Goal: Complete application form

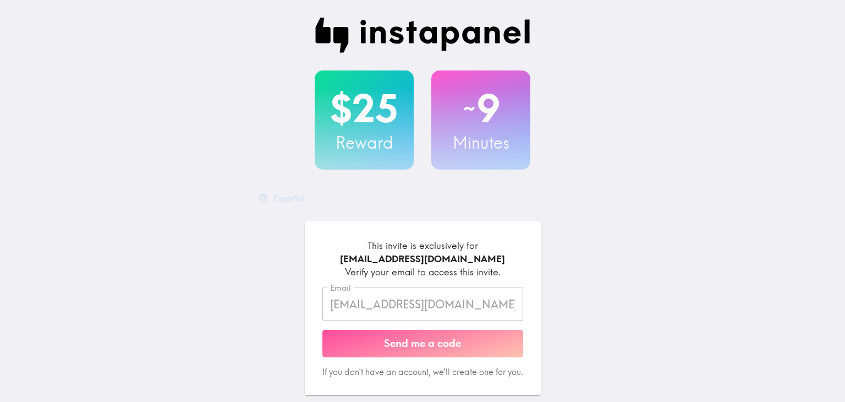
click at [466, 345] on button "Send me a code" at bounding box center [422, 344] width 201 height 28
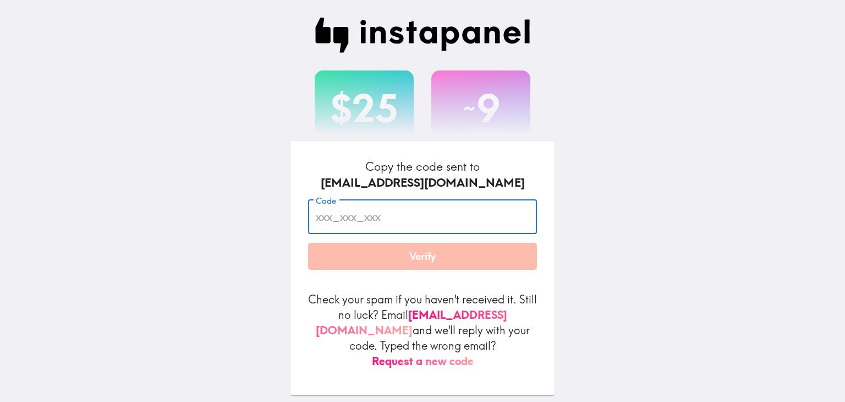
click at [413, 228] on input "Code" at bounding box center [422, 217] width 229 height 34
paste input "2fF_p2m_Apq"
type input "2fF_p2m_Apq"
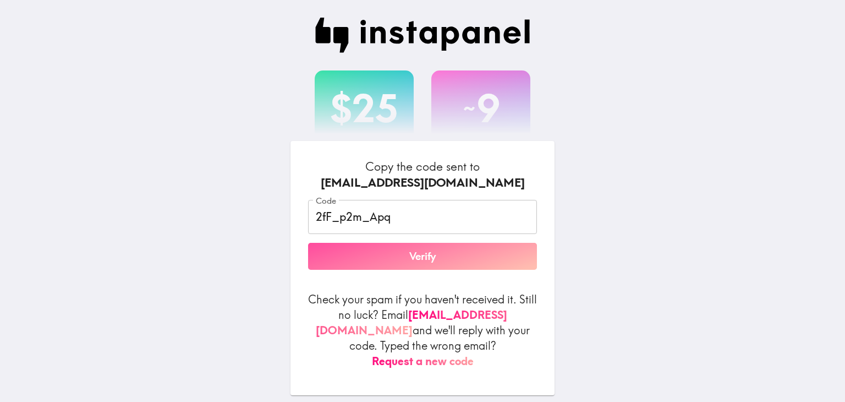
click at [435, 270] on button "Verify" at bounding box center [422, 257] width 229 height 28
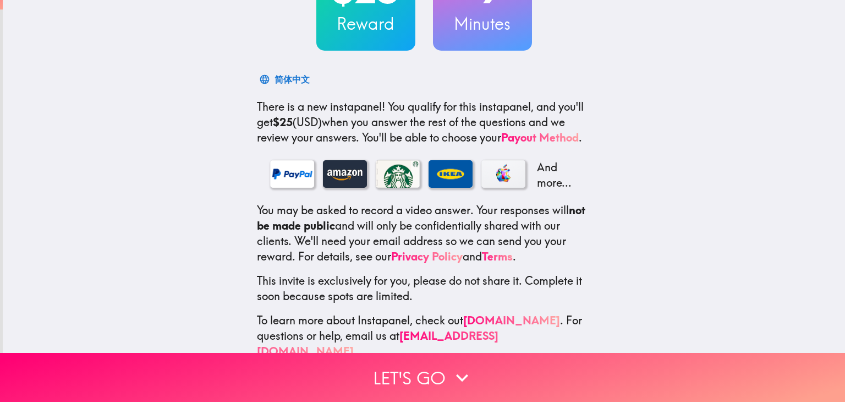
scroll to position [135, 0]
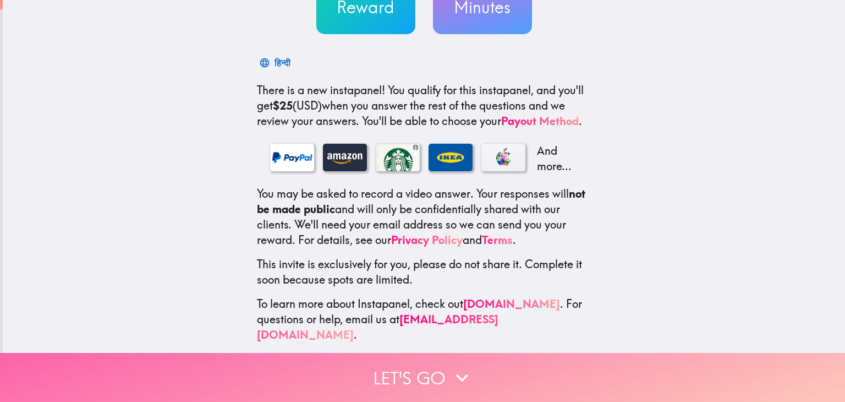
click at [506, 365] on button "Let's go" at bounding box center [422, 377] width 845 height 49
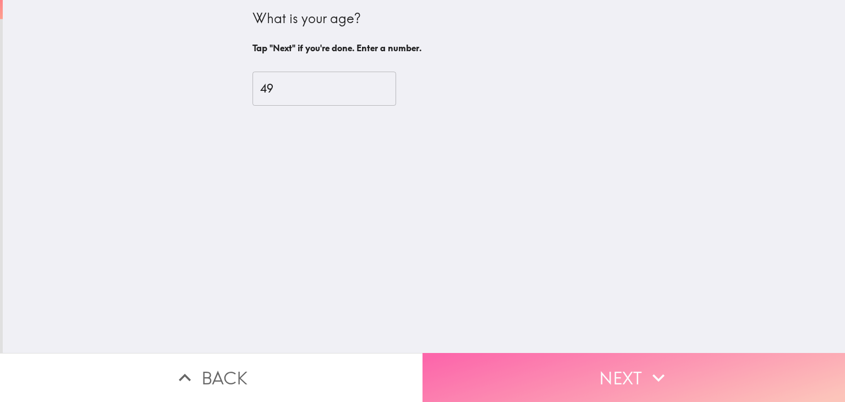
click at [506, 365] on button "Next" at bounding box center [634, 377] width 423 height 49
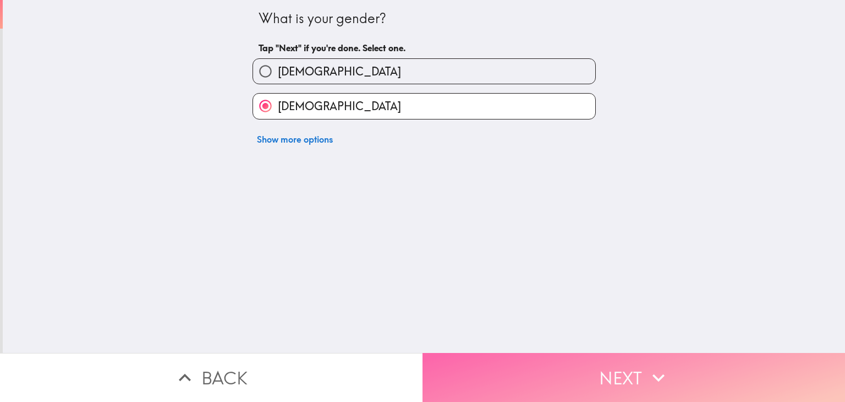
click at [506, 365] on button "Next" at bounding box center [634, 377] width 423 height 49
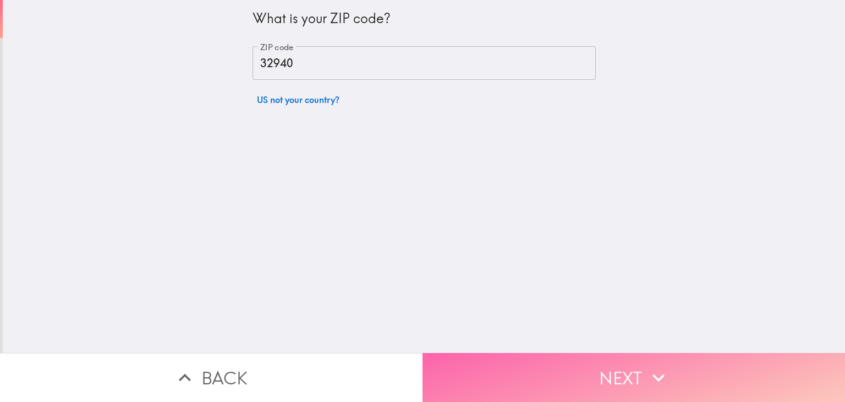
click at [506, 365] on button "Next" at bounding box center [634, 377] width 423 height 49
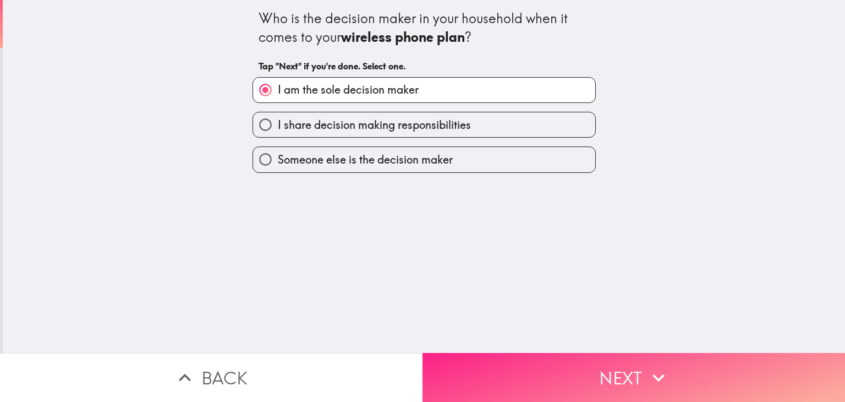
click at [506, 365] on button "Next" at bounding box center [634, 377] width 423 height 49
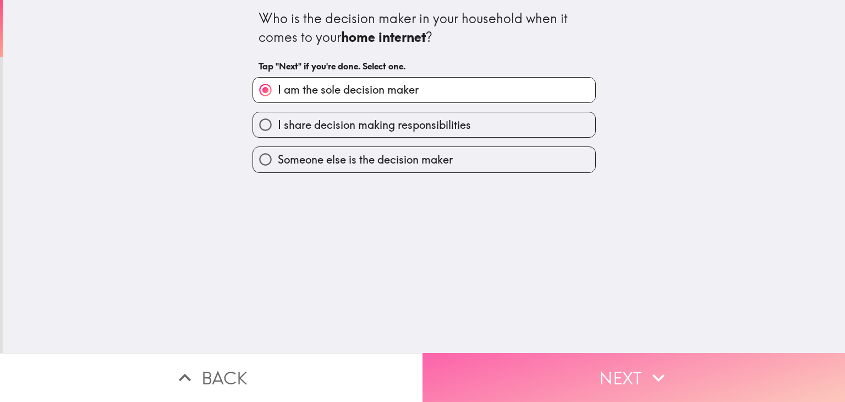
click at [506, 365] on button "Next" at bounding box center [634, 377] width 423 height 49
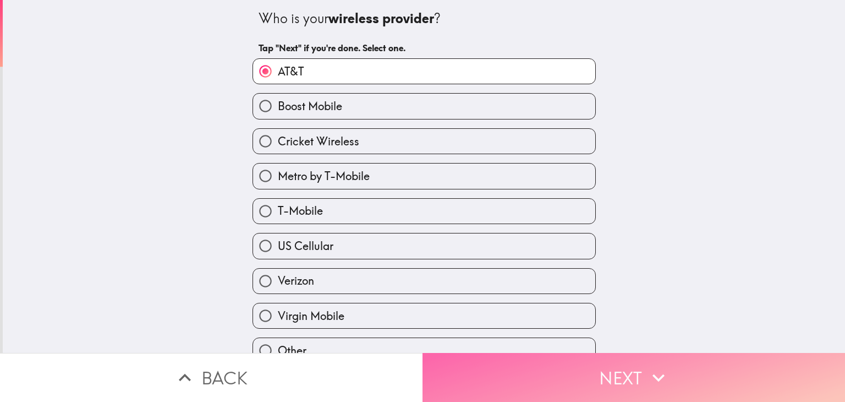
click at [506, 365] on button "Next" at bounding box center [634, 377] width 423 height 49
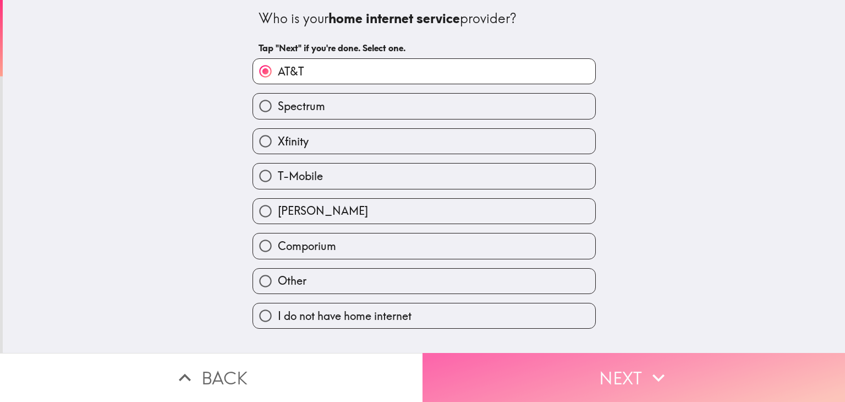
click at [506, 366] on button "Next" at bounding box center [634, 377] width 423 height 49
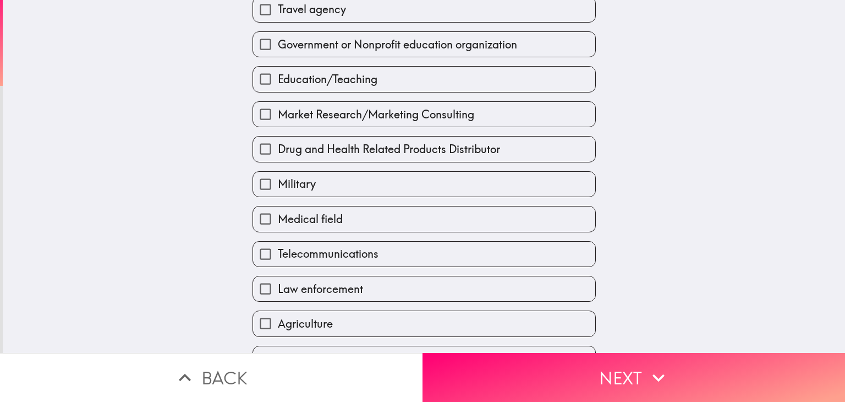
scroll to position [209, 0]
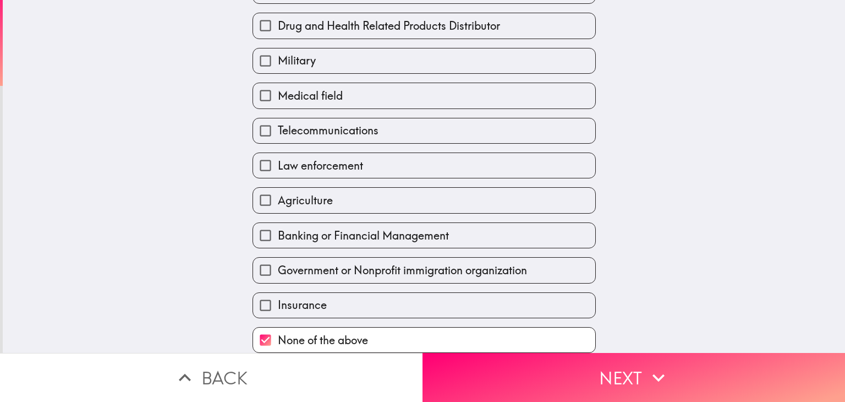
click at [579, 361] on button "Next" at bounding box center [634, 377] width 423 height 49
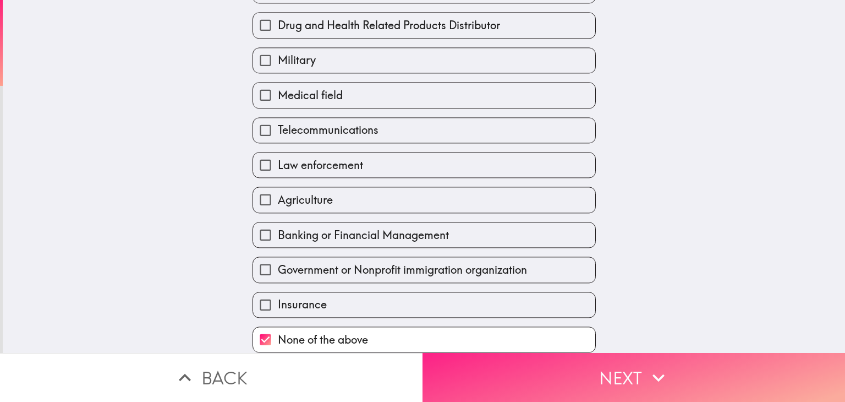
scroll to position [77, 0]
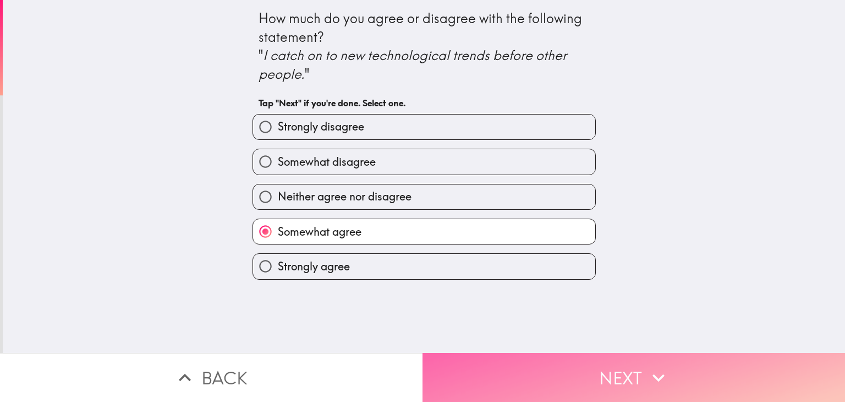
click at [570, 365] on button "Next" at bounding box center [634, 377] width 423 height 49
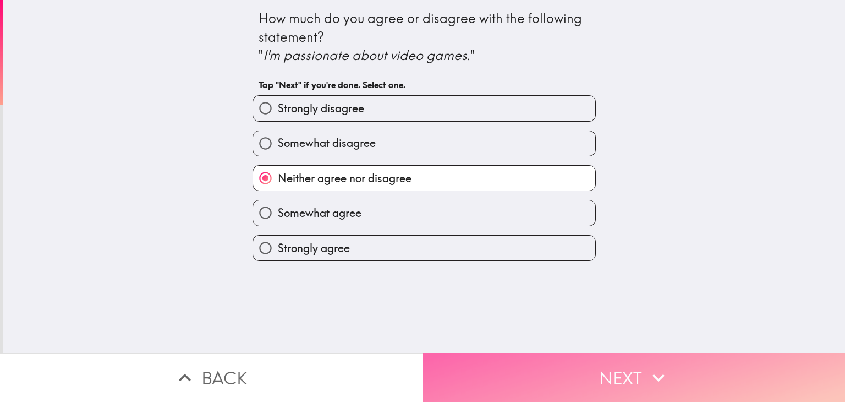
click at [501, 369] on button "Next" at bounding box center [634, 377] width 423 height 49
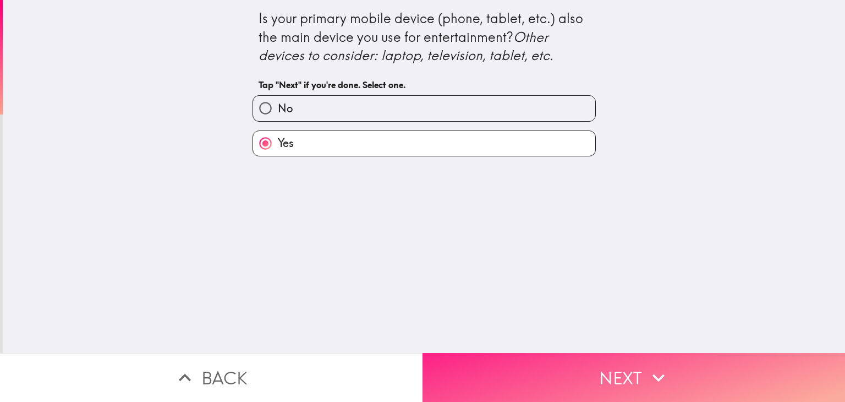
click at [529, 359] on button "Next" at bounding box center [634, 377] width 423 height 49
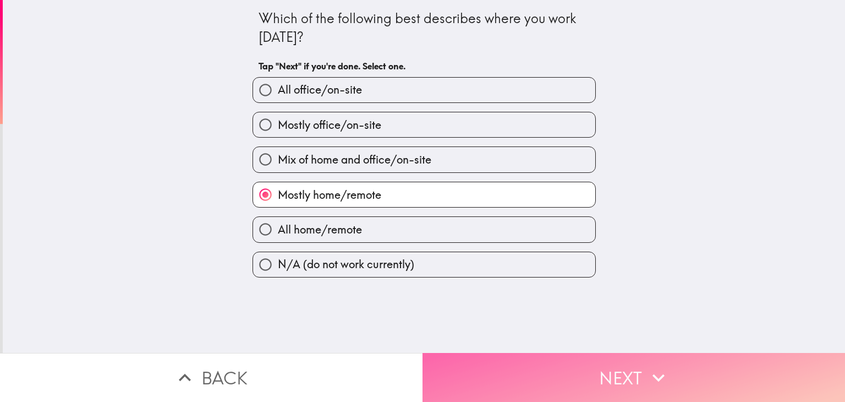
click at [531, 365] on button "Next" at bounding box center [634, 377] width 423 height 49
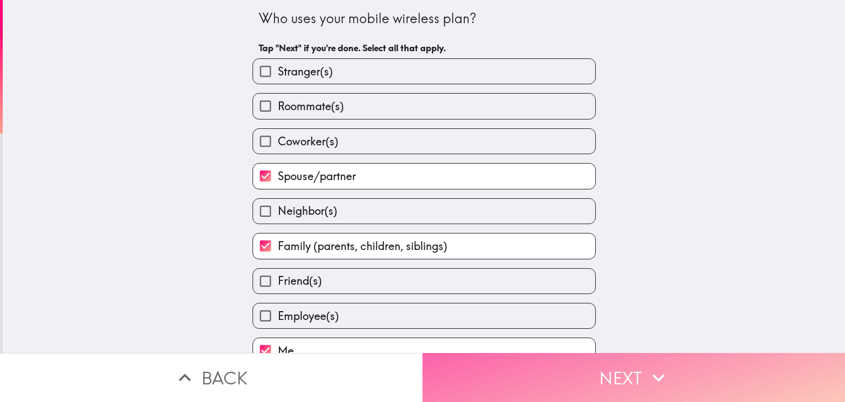
click at [537, 361] on button "Next" at bounding box center [634, 377] width 423 height 49
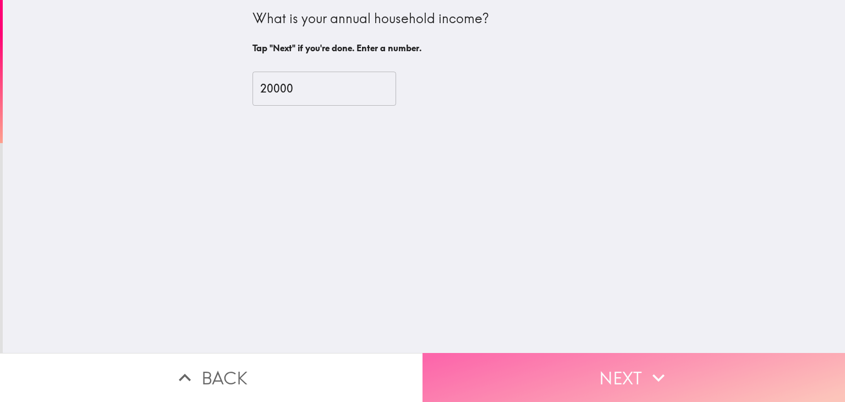
click at [537, 358] on button "Next" at bounding box center [634, 377] width 423 height 49
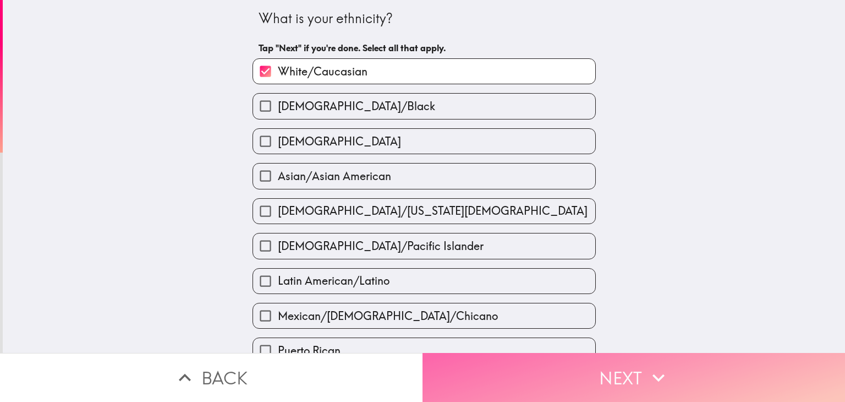
click at [548, 359] on button "Next" at bounding box center [634, 377] width 423 height 49
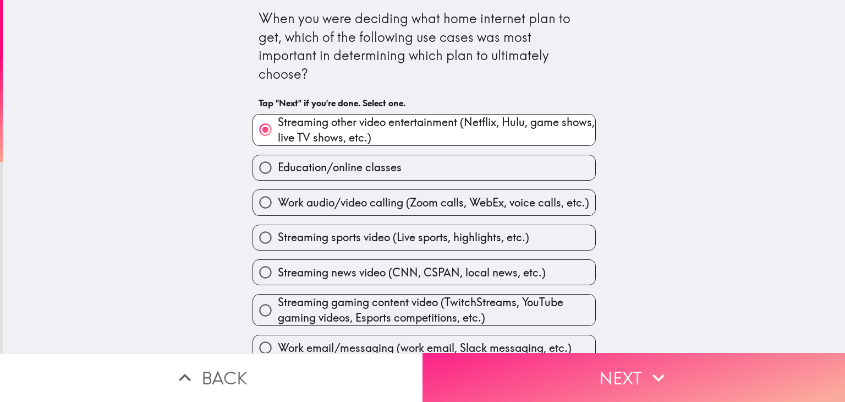
click at [544, 357] on button "Next" at bounding box center [634, 377] width 423 height 49
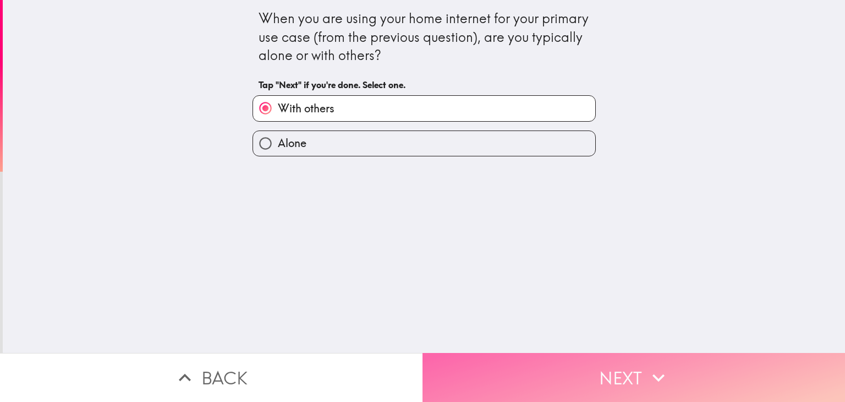
click at [538, 359] on button "Next" at bounding box center [634, 377] width 423 height 49
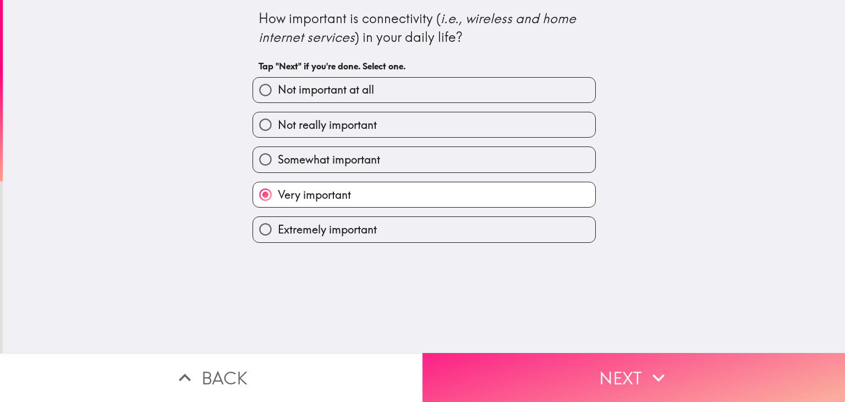
click at [540, 365] on button "Next" at bounding box center [634, 377] width 423 height 49
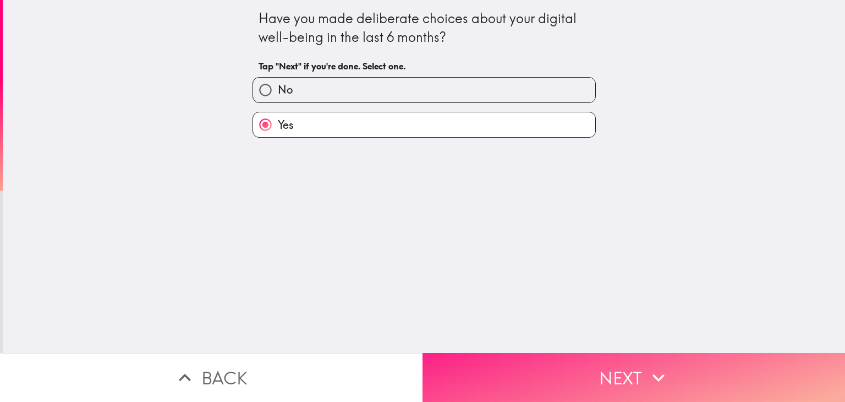
click at [541, 361] on button "Next" at bounding box center [634, 377] width 423 height 49
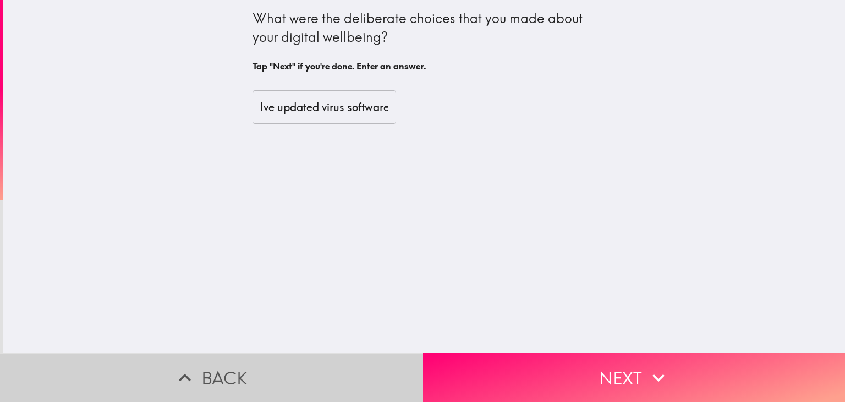
click at [266, 356] on button "Back" at bounding box center [211, 377] width 423 height 49
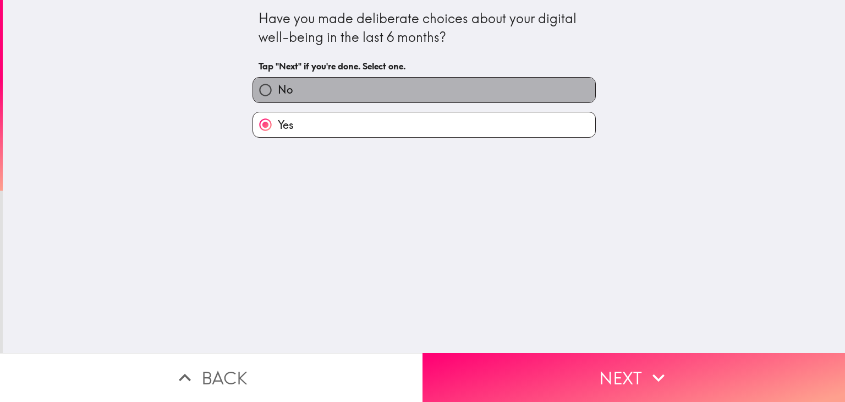
click at [353, 92] on label "No" at bounding box center [424, 90] width 342 height 25
click at [278, 92] on input "No" at bounding box center [265, 90] width 25 height 25
radio input "true"
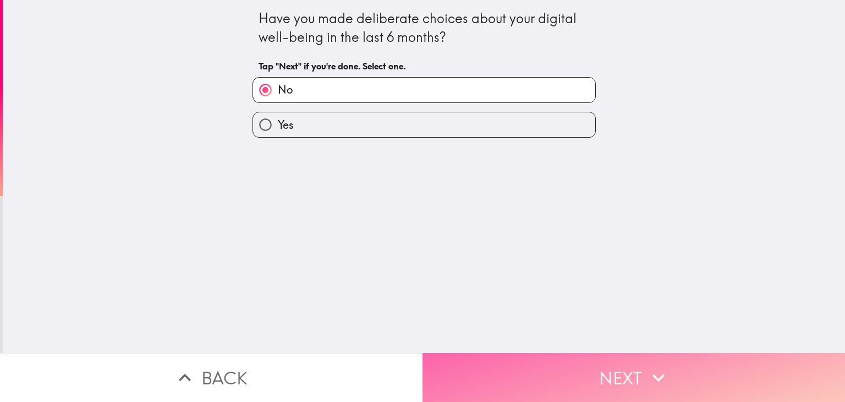
click at [597, 361] on button "Next" at bounding box center [634, 377] width 423 height 49
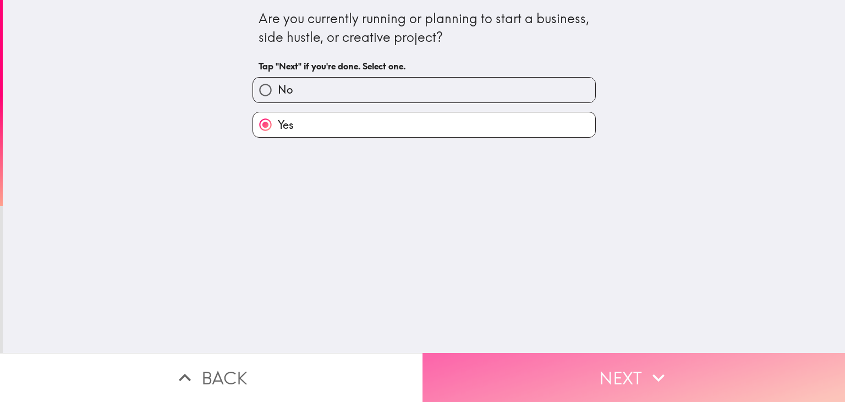
click at [610, 369] on button "Next" at bounding box center [634, 377] width 423 height 49
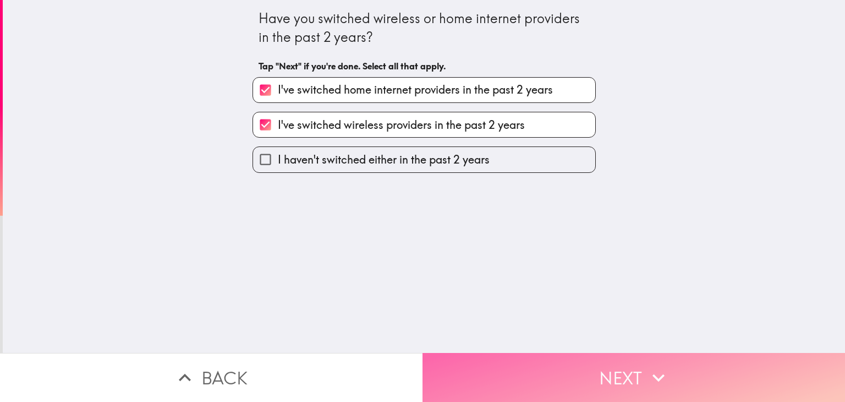
click at [607, 374] on button "Next" at bounding box center [634, 377] width 423 height 49
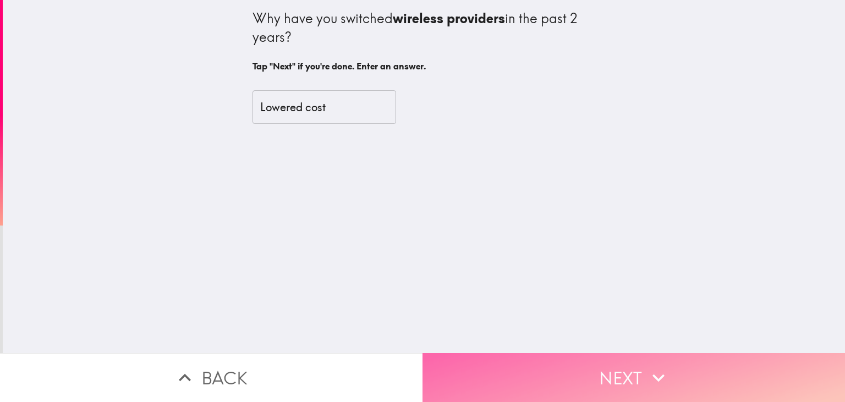
click at [594, 364] on button "Next" at bounding box center [634, 377] width 423 height 49
click at [637, 365] on button "Next" at bounding box center [634, 377] width 423 height 49
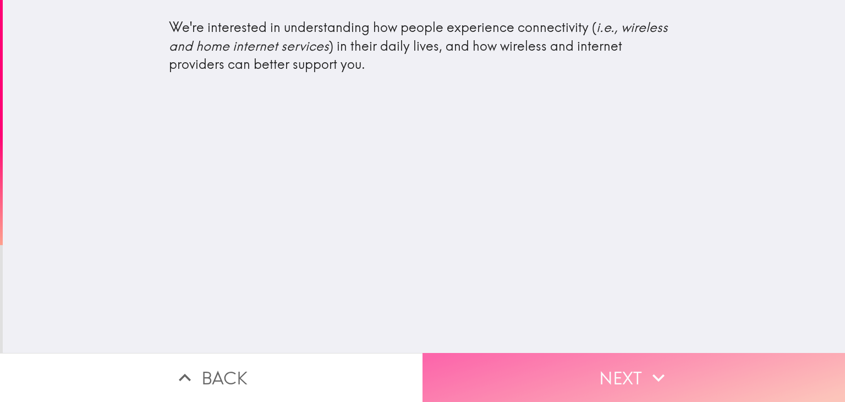
click at [618, 360] on button "Next" at bounding box center [634, 377] width 423 height 49
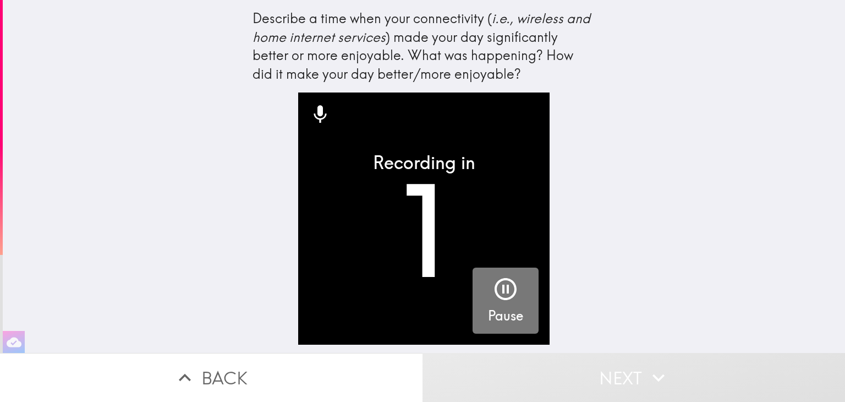
click at [495, 290] on icon "button" at bounding box center [506, 289] width 22 height 22
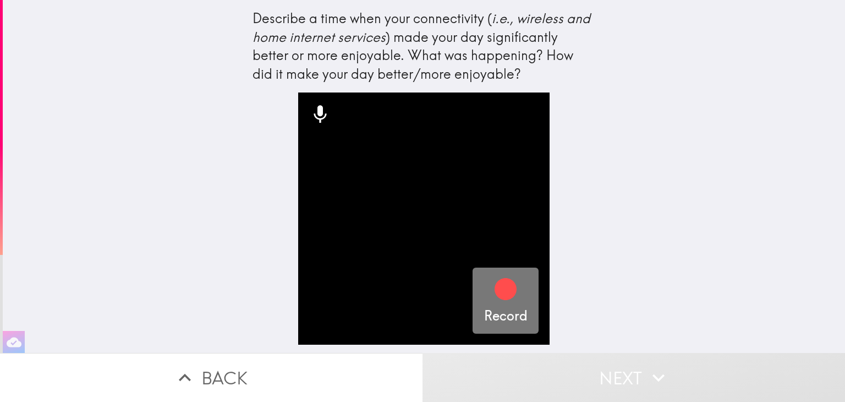
click at [495, 290] on icon "button" at bounding box center [506, 289] width 22 height 22
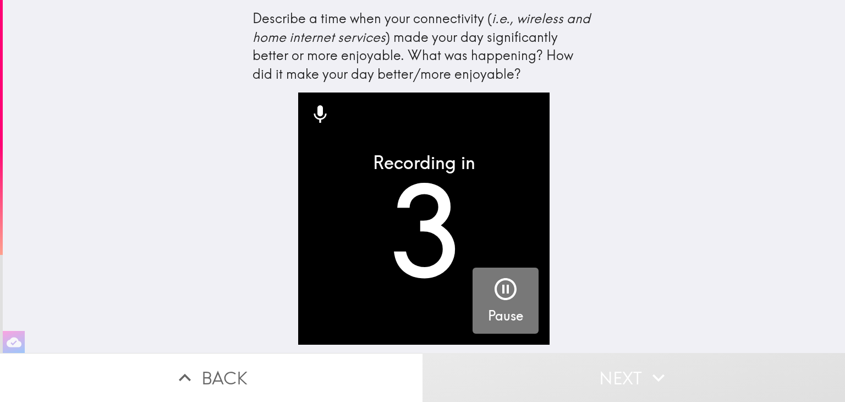
click at [495, 290] on icon "button" at bounding box center [506, 289] width 22 height 22
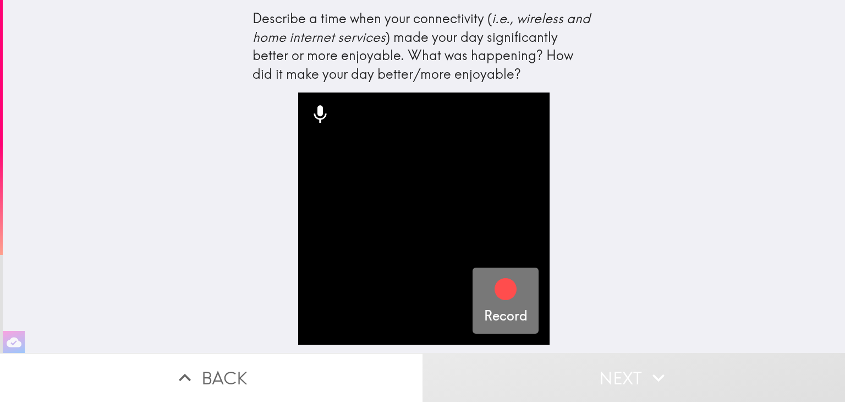
click at [501, 290] on icon "button" at bounding box center [506, 289] width 22 height 22
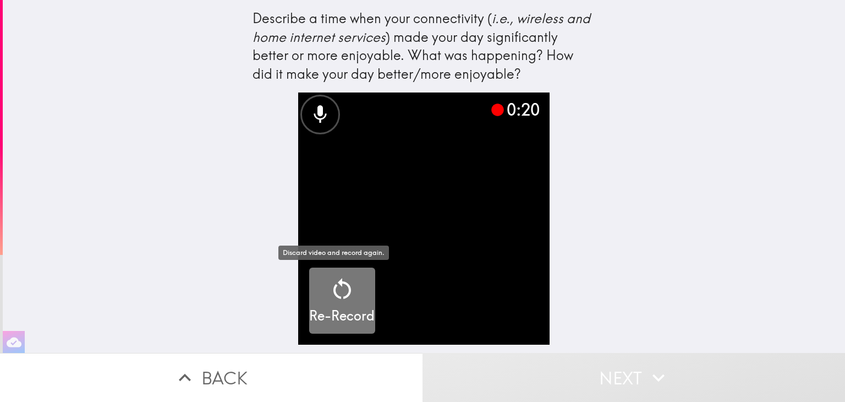
click at [330, 287] on icon "button" at bounding box center [342, 289] width 26 height 26
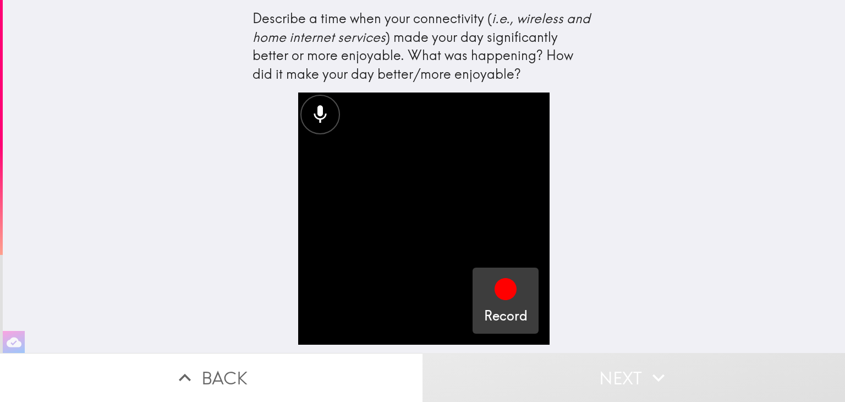
click at [512, 306] on h5 "Record" at bounding box center [505, 315] width 43 height 19
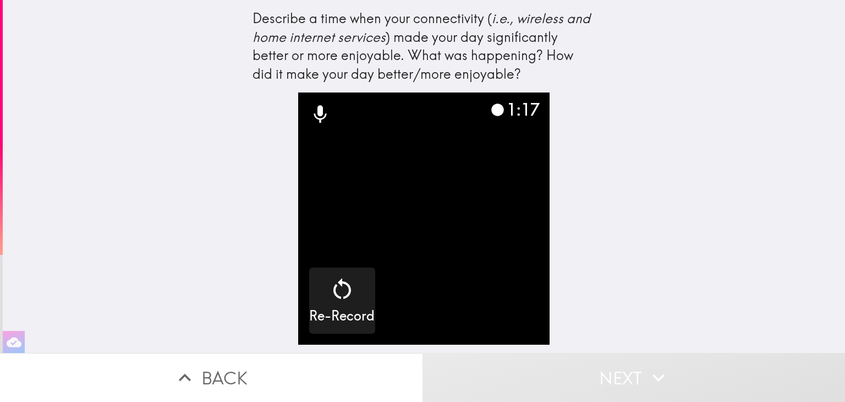
click at [458, 271] on video "button" at bounding box center [423, 217] width 251 height 251
click at [405, 231] on video "button" at bounding box center [423, 217] width 251 height 251
click at [426, 329] on video "button" at bounding box center [423, 217] width 251 height 251
click at [410, 238] on video "button" at bounding box center [423, 217] width 251 height 251
click at [435, 337] on video "button" at bounding box center [423, 217] width 251 height 251
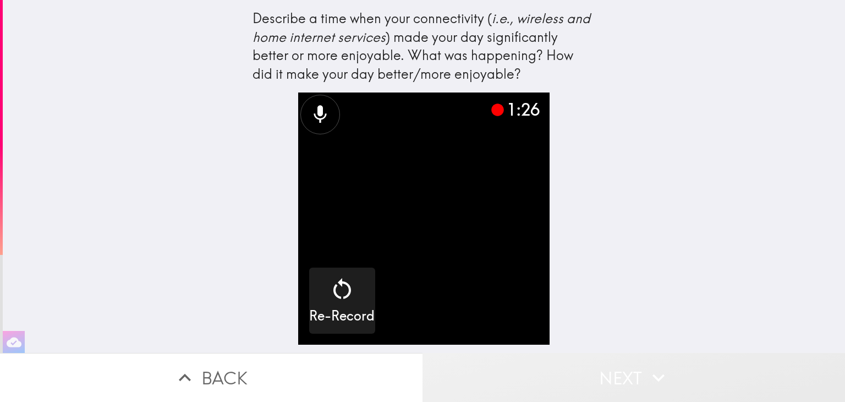
click at [546, 359] on button "Next" at bounding box center [634, 377] width 423 height 49
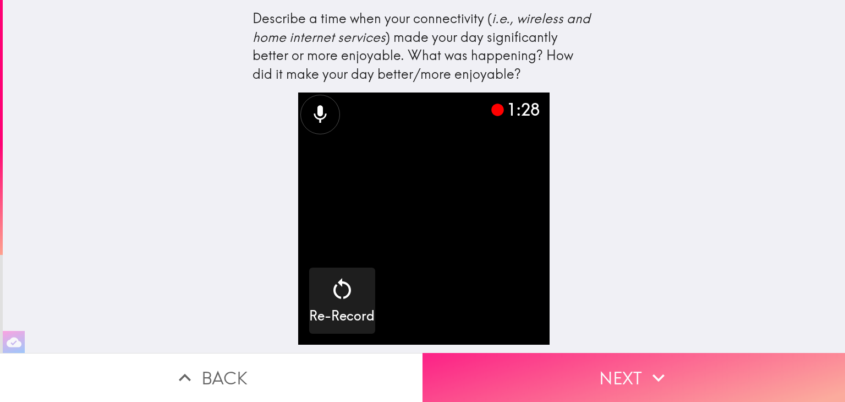
click at [658, 373] on icon "button" at bounding box center [658, 377] width 24 height 24
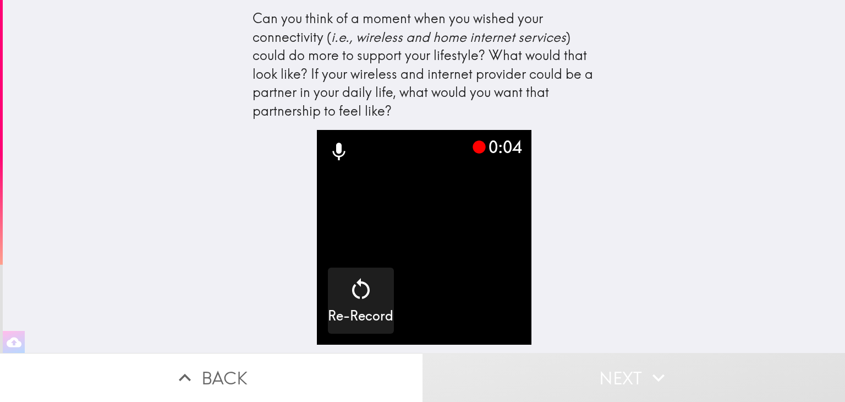
click at [520, 265] on video "button" at bounding box center [424, 237] width 215 height 215
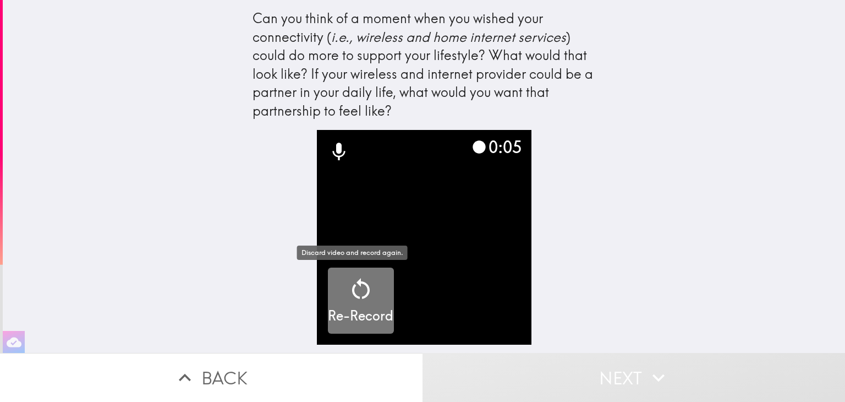
click at [358, 296] on icon "button" at bounding box center [361, 289] width 26 height 26
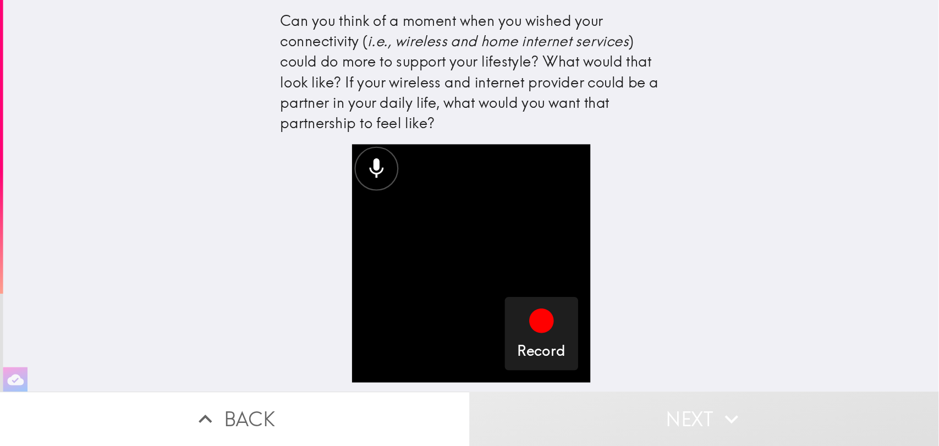
scroll to position [0, 4]
drag, startPoint x: 693, startPoint y: 113, endPoint x: 687, endPoint y: 117, distance: 7.9
drag, startPoint x: 687, startPoint y: 117, endPoint x: 709, endPoint y: 69, distance: 53.4
click at [709, 69] on div "Can you think of a moment when you wished your connectivity ( i.e., wireless an…" at bounding box center [424, 176] width 842 height 353
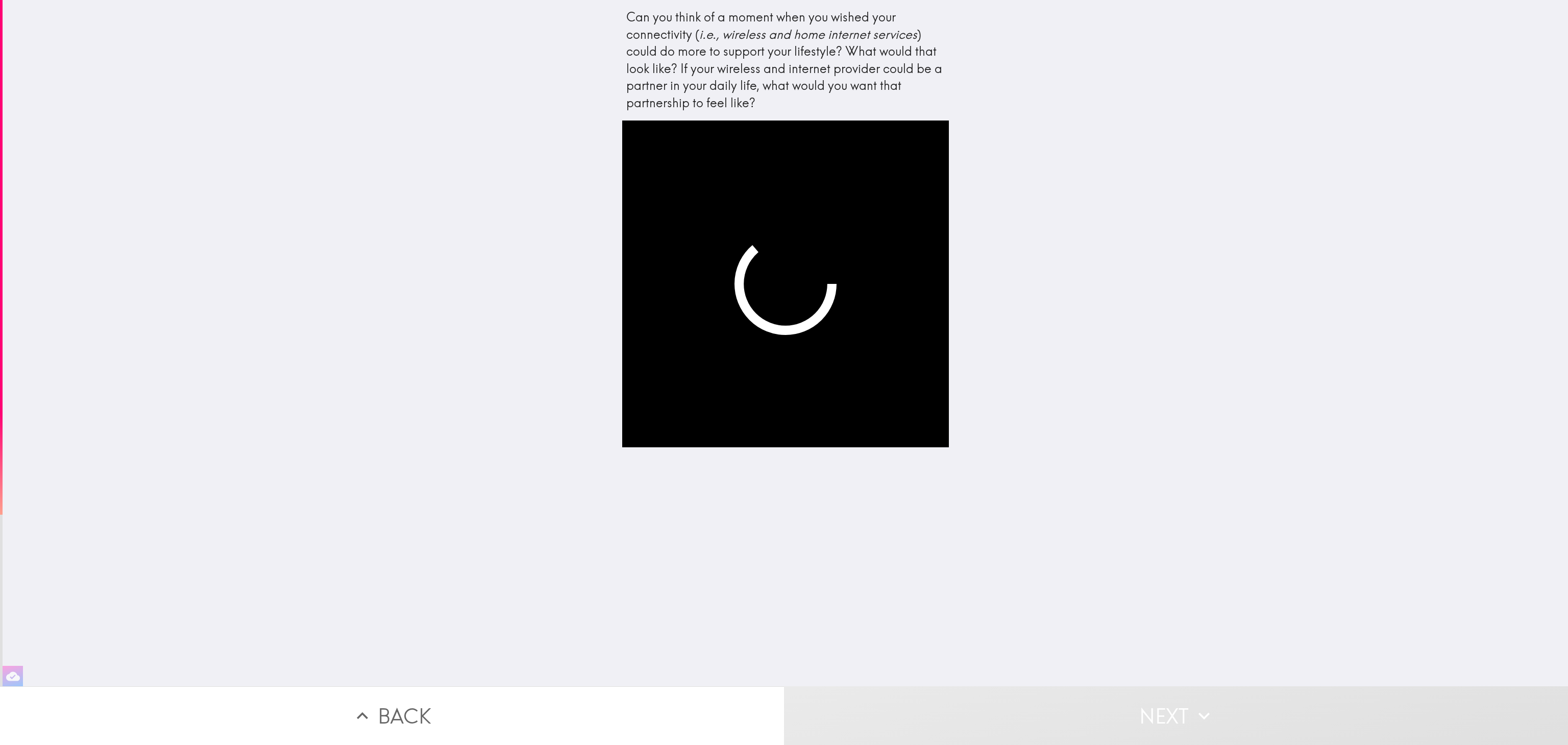
click at [729, 355] on video "button" at bounding box center [786, 284] width 327 height 327
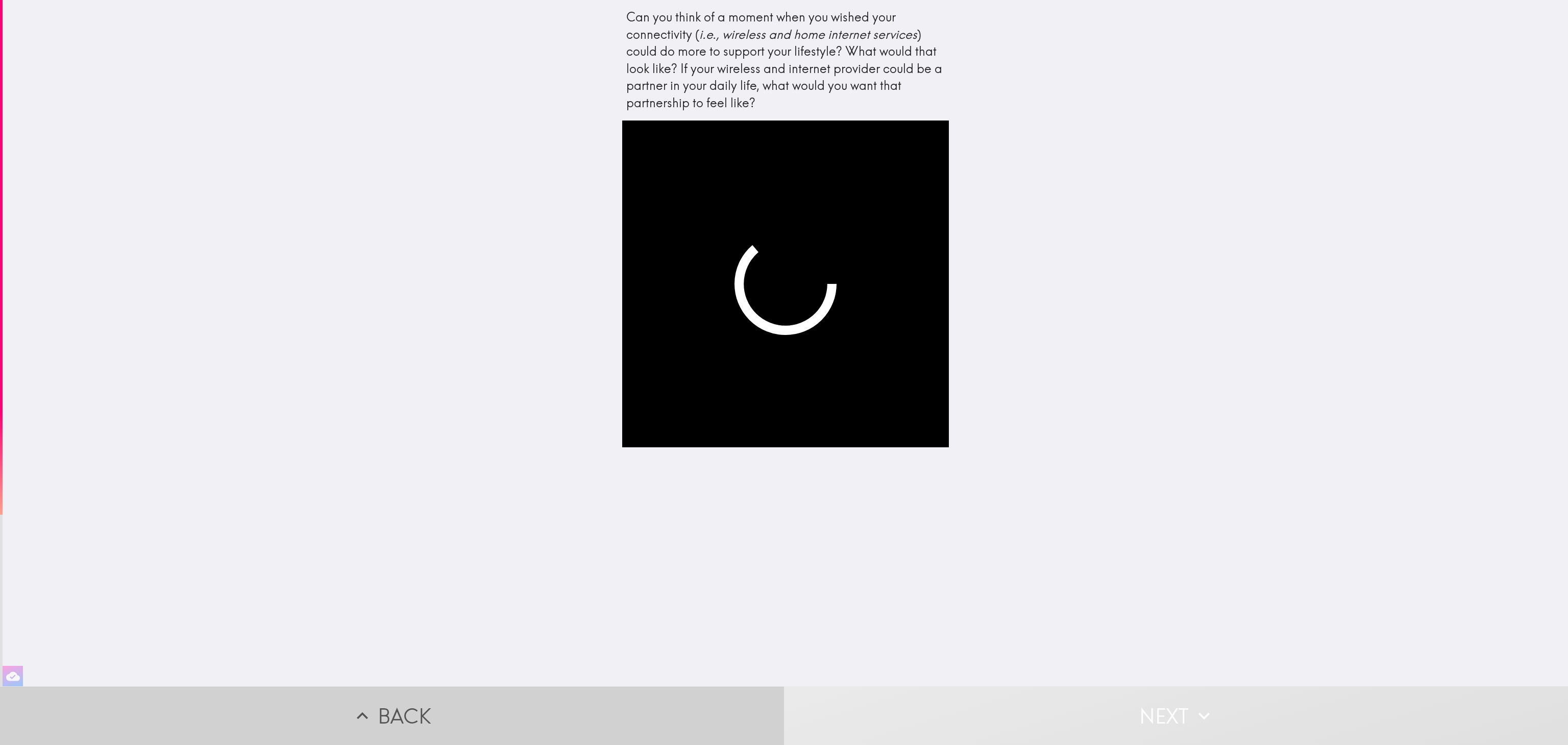
click at [659, 372] on button "Back" at bounding box center [392, 714] width 784 height 58
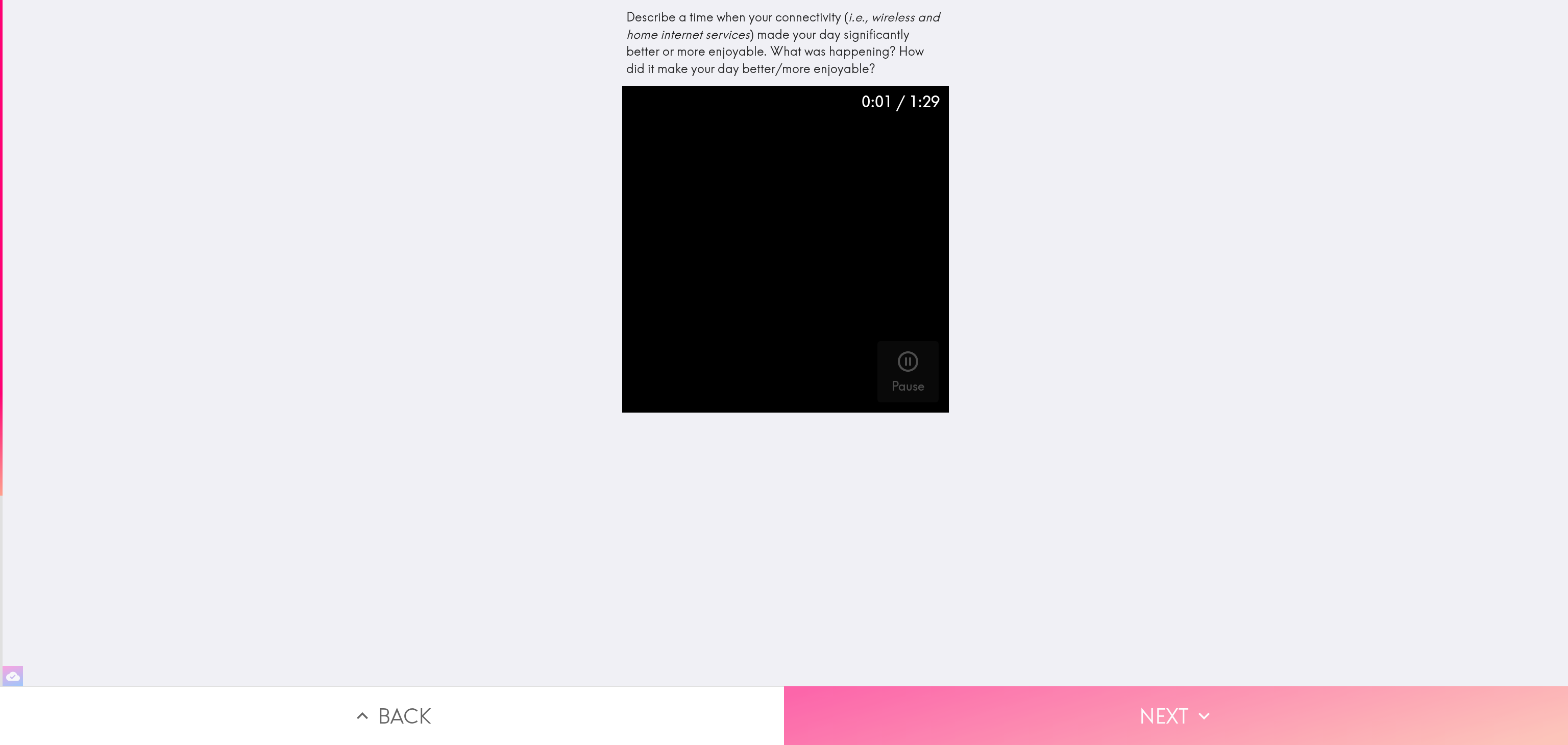
click at [784, 372] on button "Next" at bounding box center [1176, 714] width 784 height 58
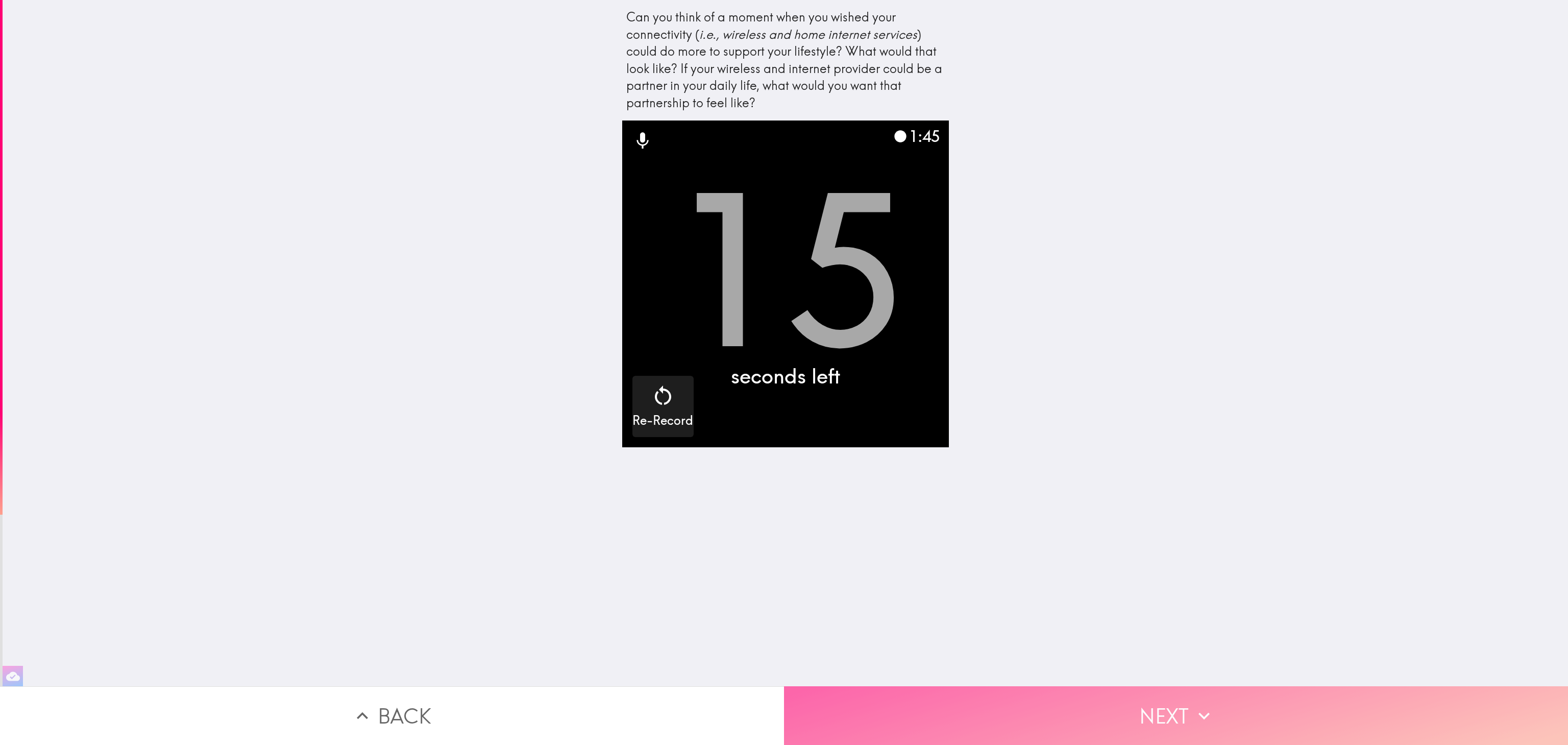
click at [1216, 691] on button "Next" at bounding box center [1176, 714] width 784 height 58
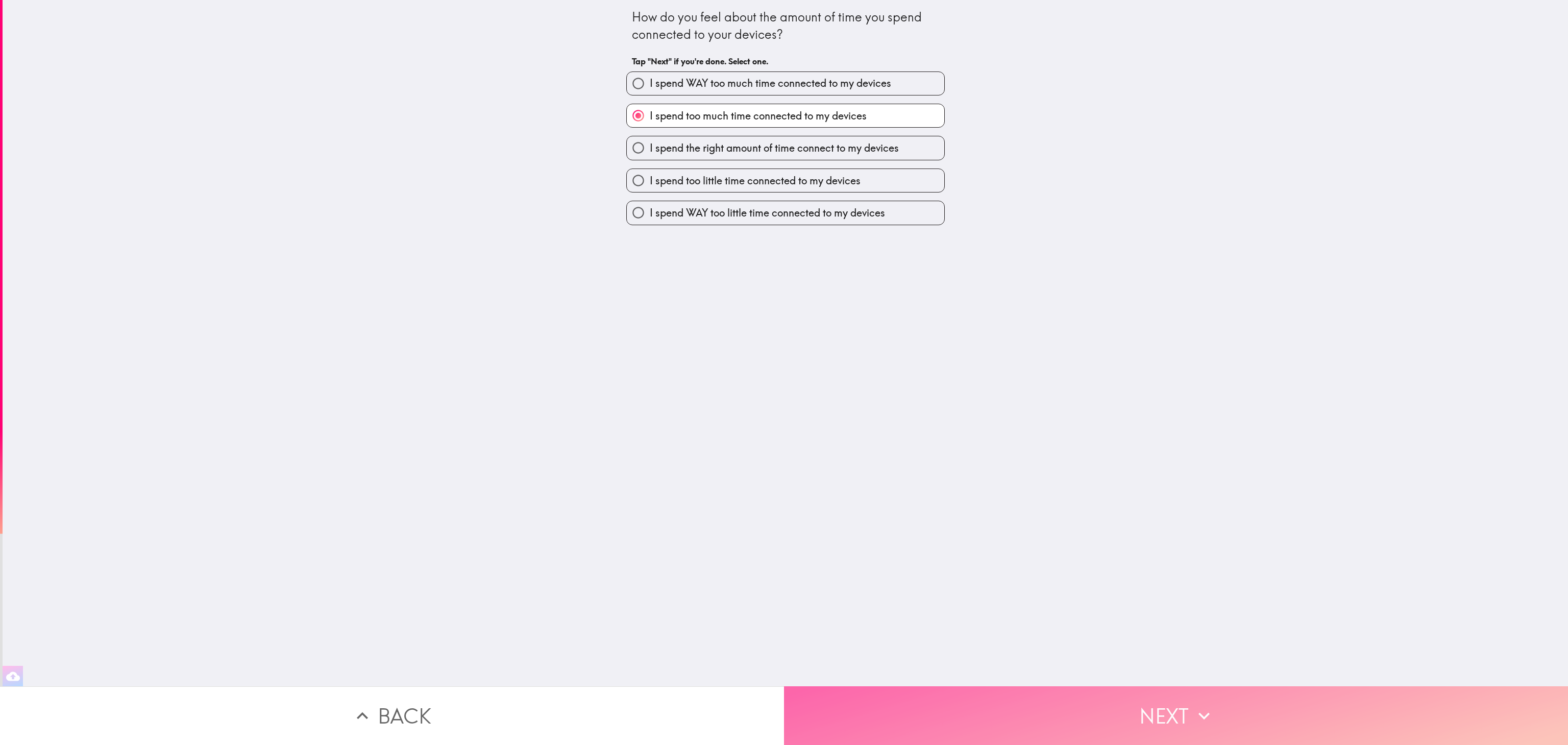
click at [1199, 704] on icon "button" at bounding box center [1204, 715] width 22 height 22
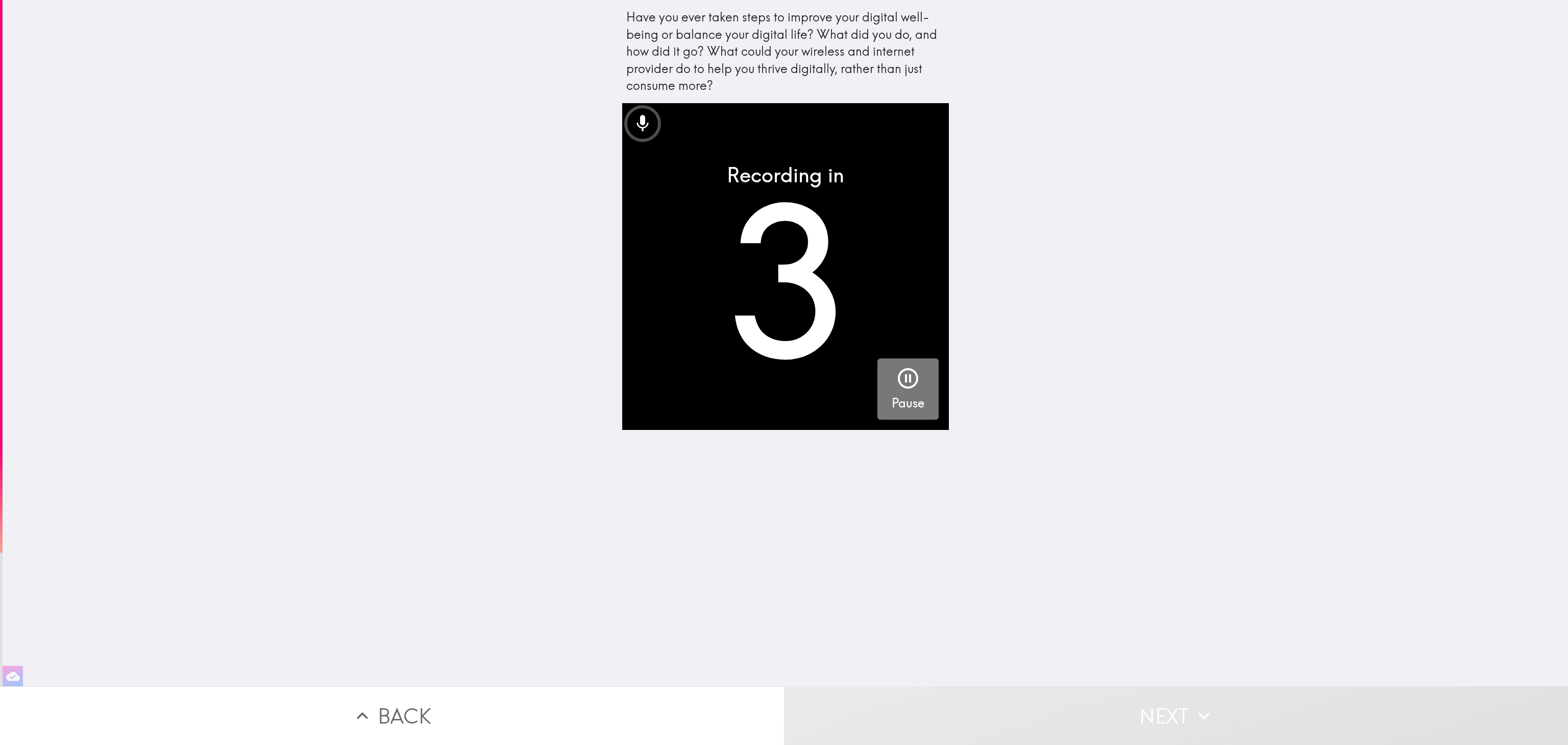
click at [898, 378] on icon "button" at bounding box center [908, 379] width 20 height 20
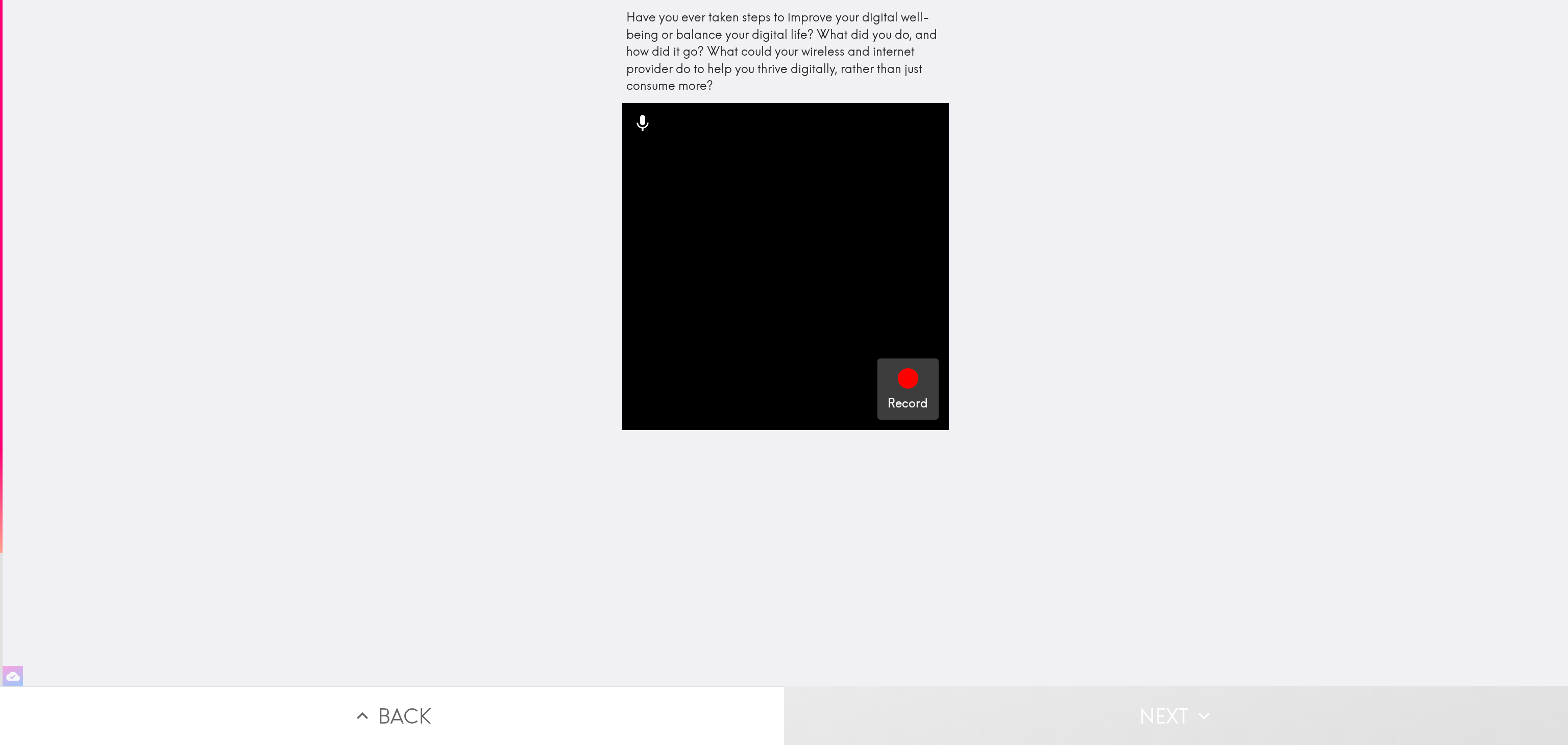
click at [904, 372] on icon "button" at bounding box center [908, 378] width 24 height 24
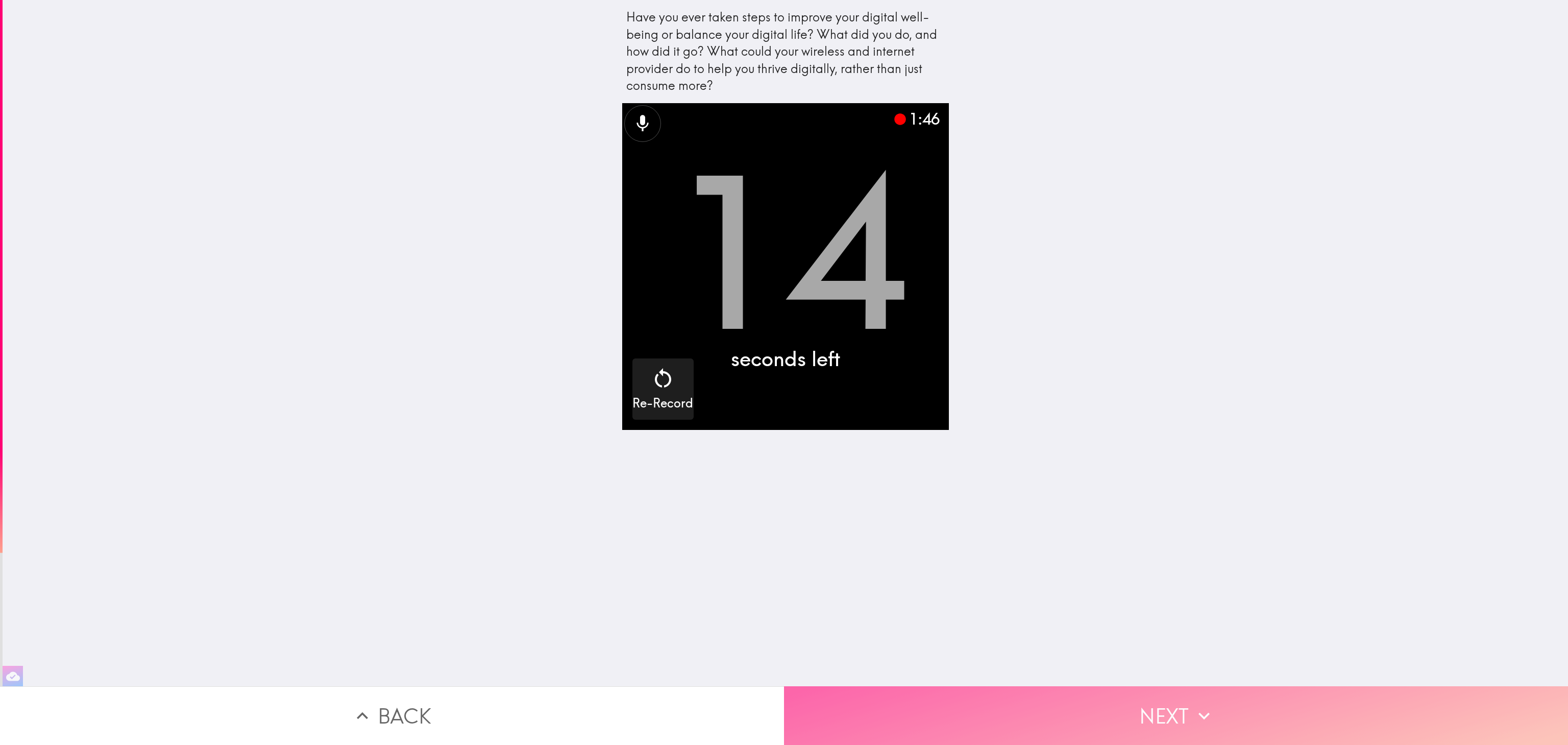
click at [1157, 697] on button "Next" at bounding box center [1176, 714] width 784 height 58
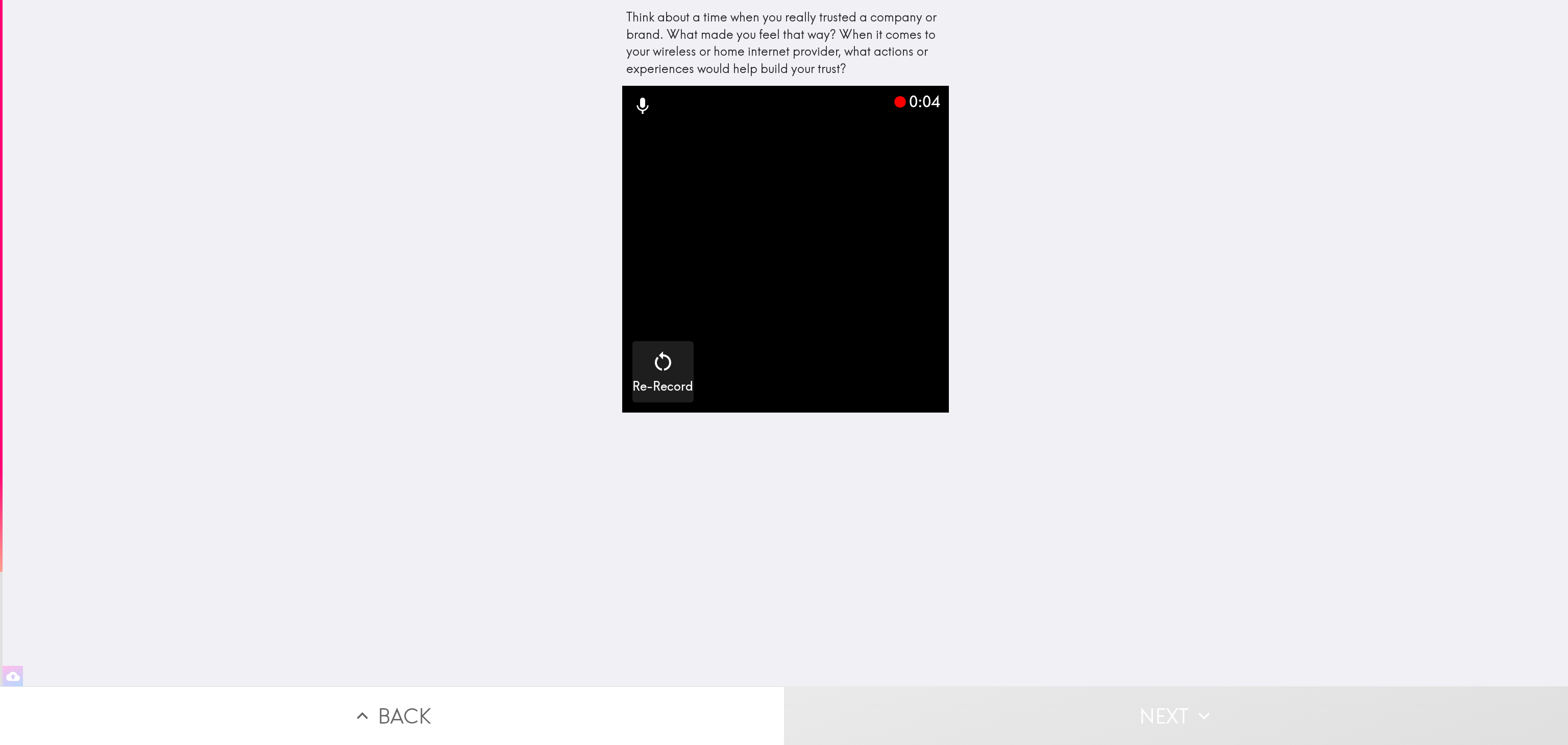
click at [853, 281] on video "button" at bounding box center [786, 249] width 327 height 327
click at [654, 372] on icon "button" at bounding box center [663, 361] width 24 height 24
click at [898, 363] on icon "button" at bounding box center [908, 362] width 20 height 20
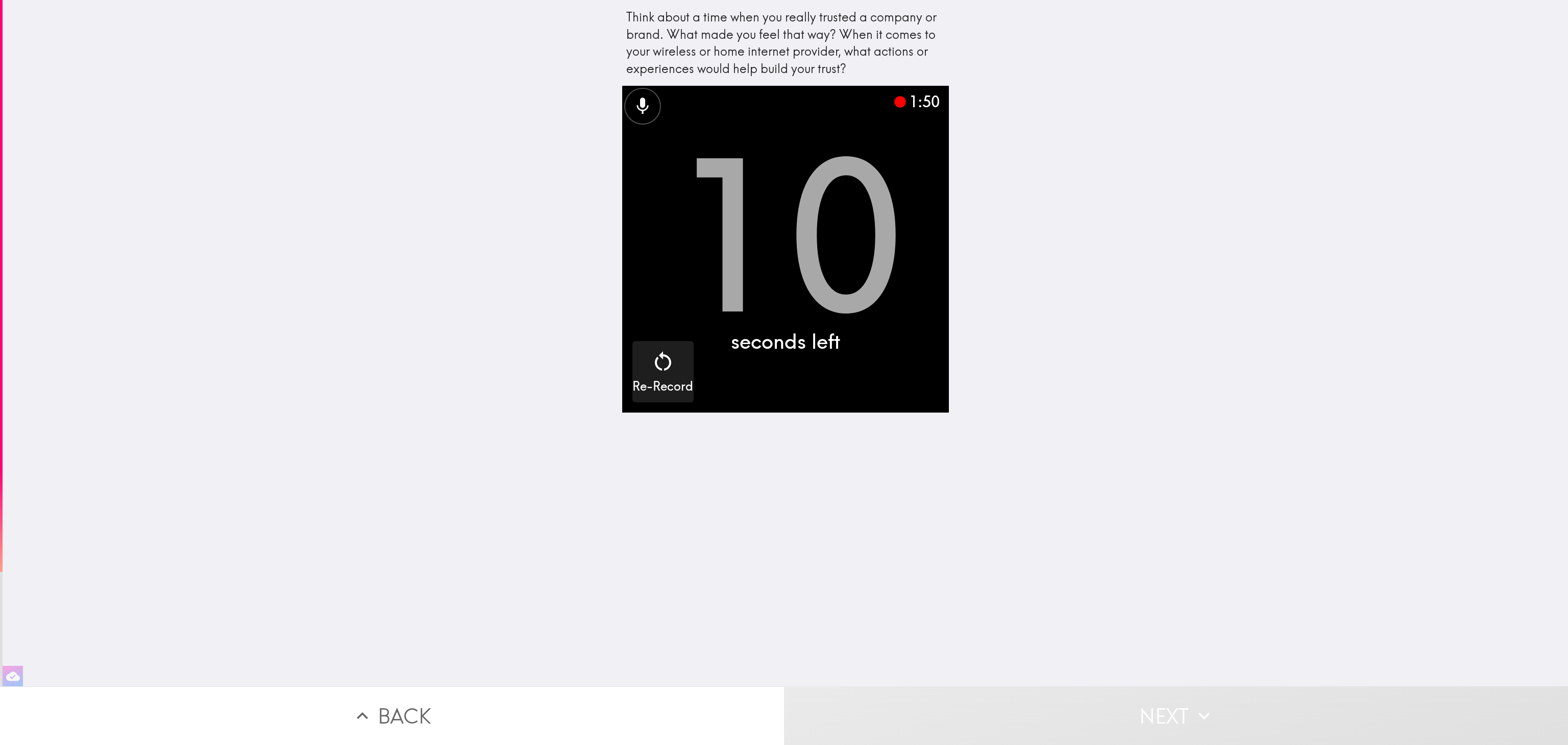
click at [792, 291] on video "button" at bounding box center [786, 249] width 327 height 327
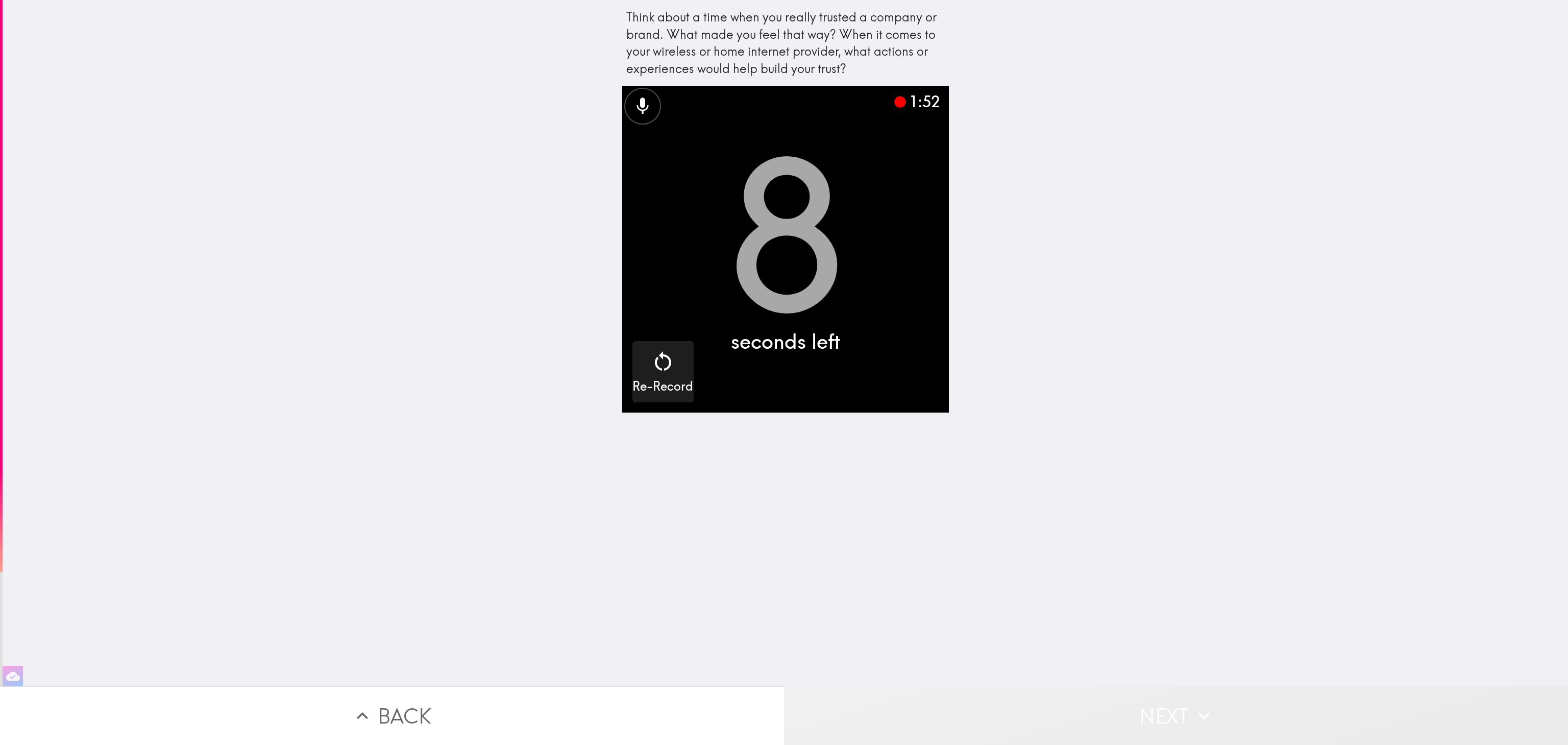
click at [1118, 722] on button "Next" at bounding box center [1176, 714] width 784 height 58
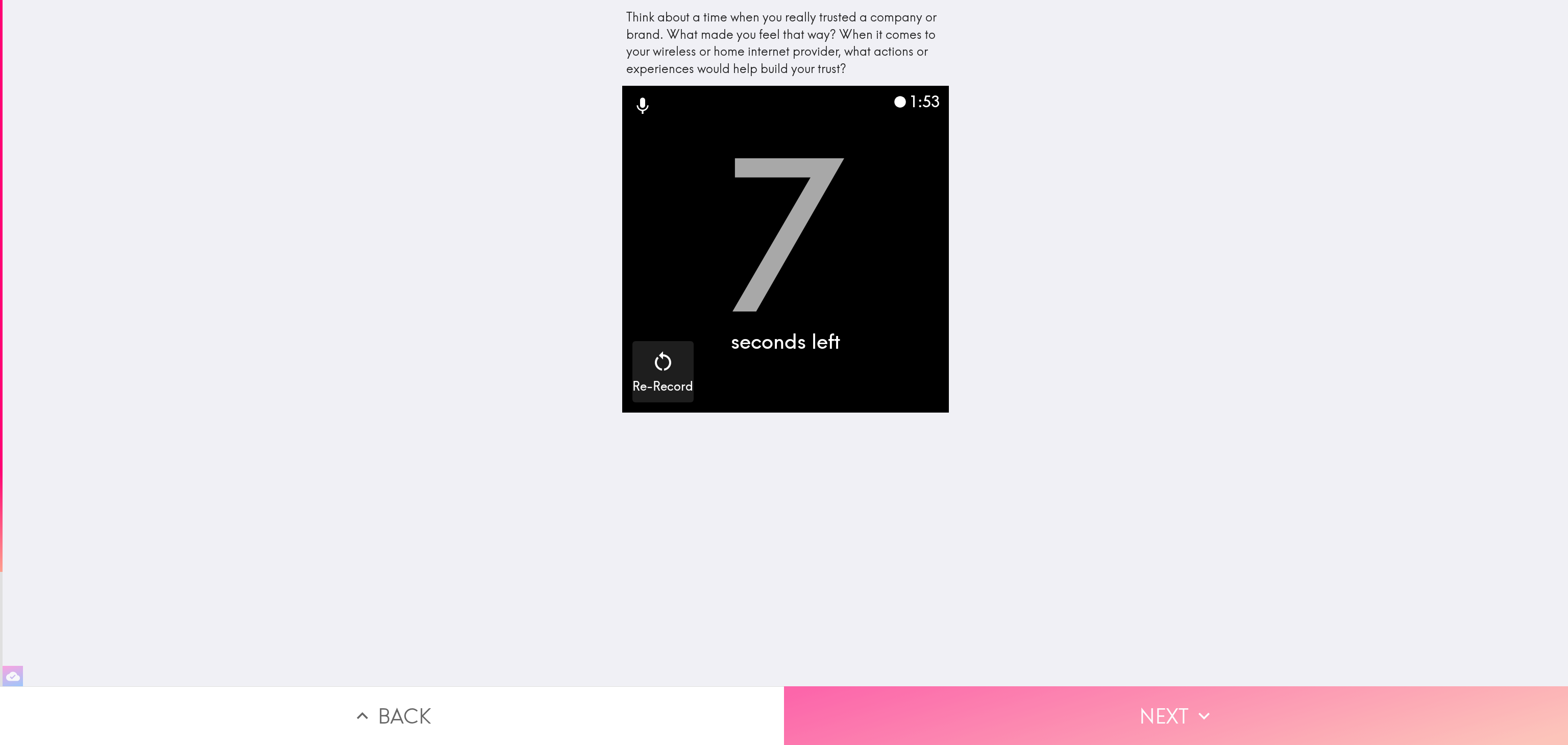
click at [1159, 708] on button "Next" at bounding box center [1176, 714] width 784 height 58
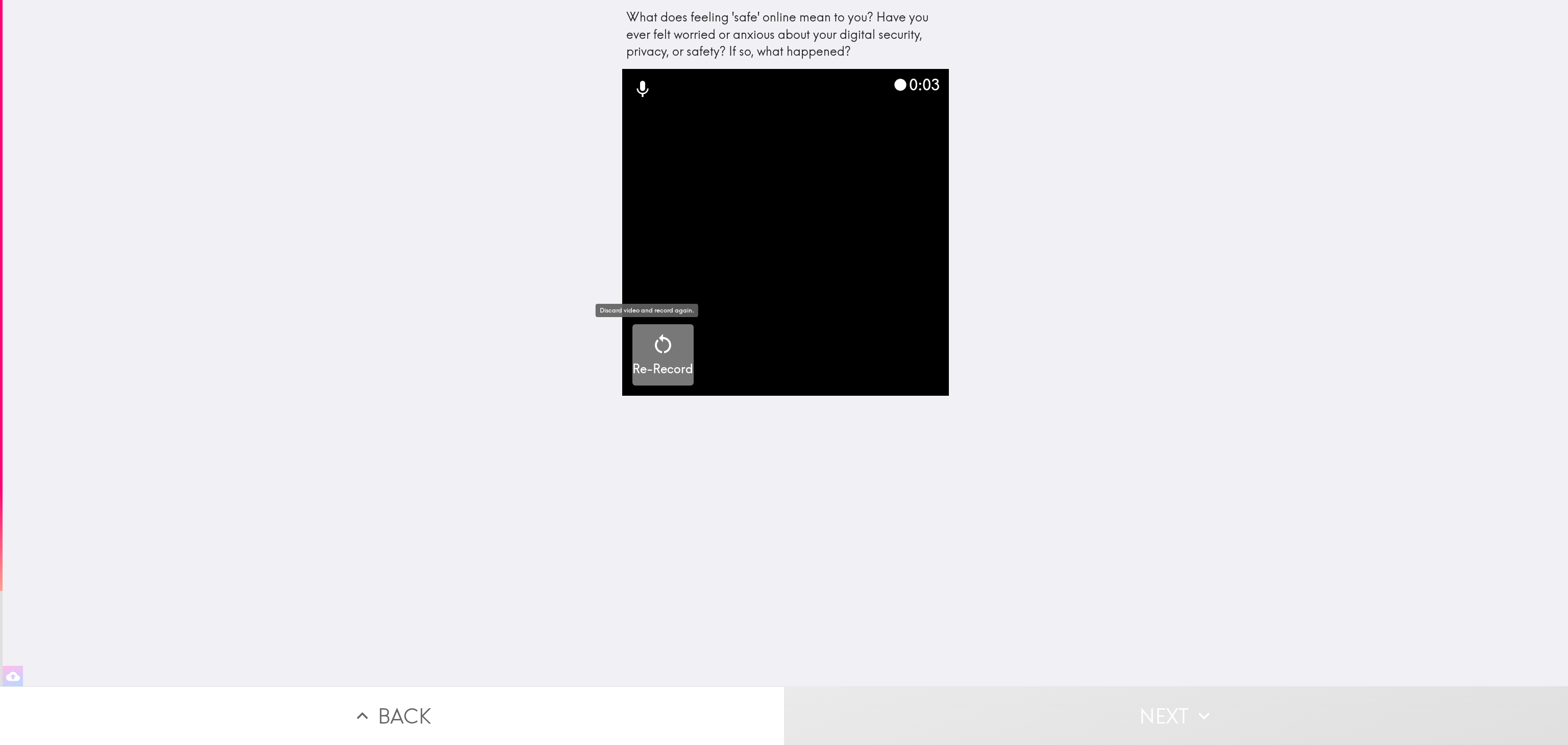
click at [658, 354] on icon "button" at bounding box center [663, 344] width 24 height 24
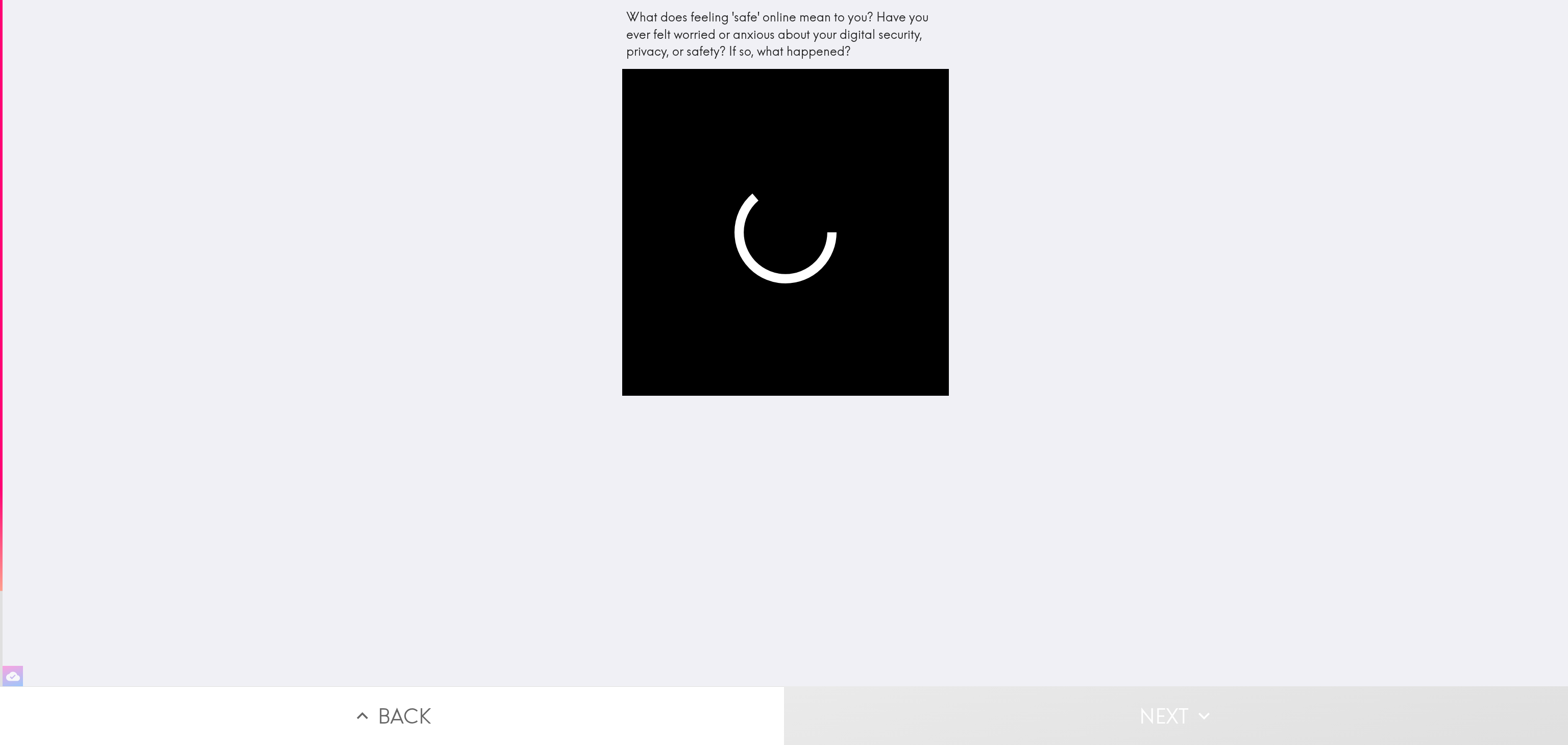
click at [822, 275] on video "button" at bounding box center [786, 232] width 327 height 327
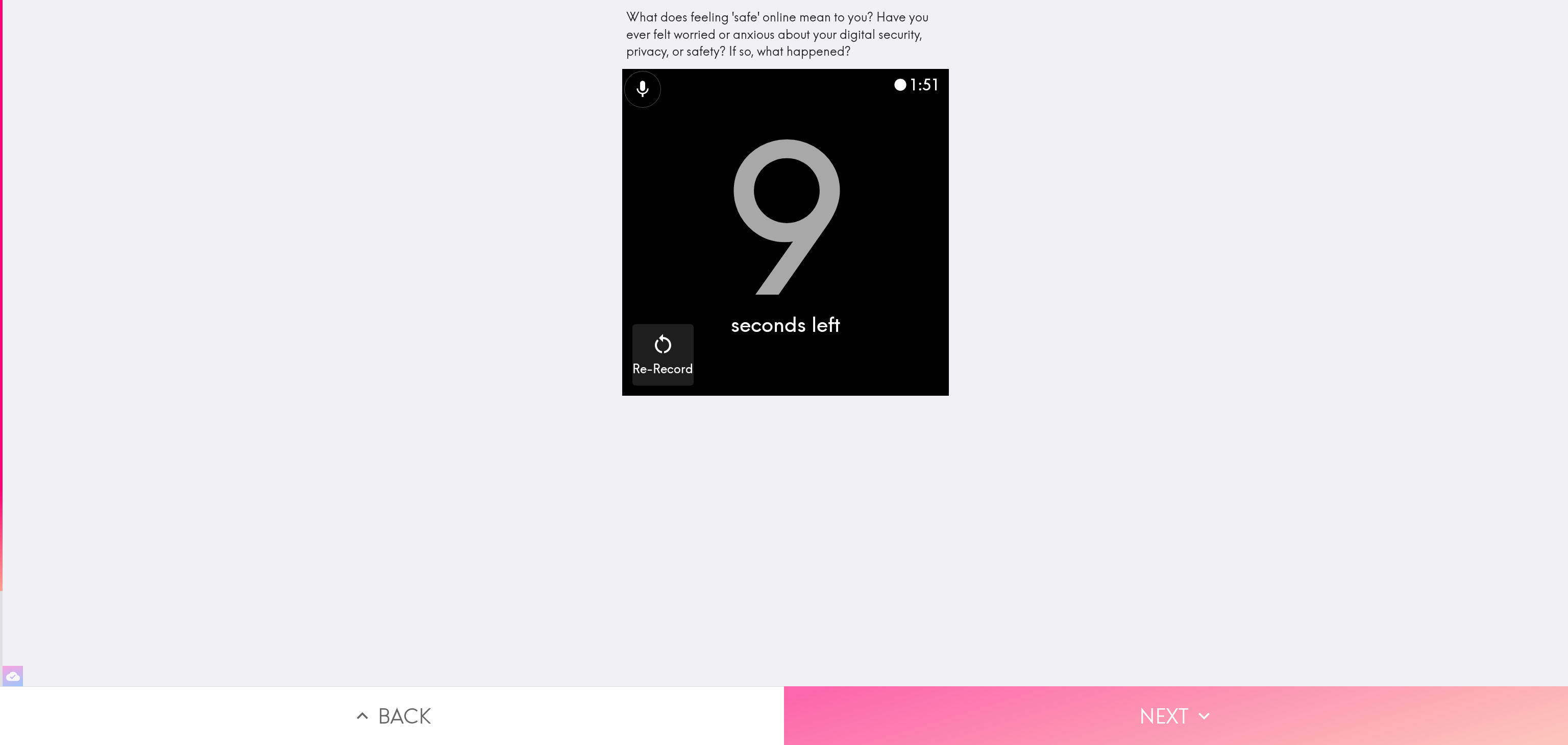
click at [1238, 692] on button "Next" at bounding box center [1176, 714] width 784 height 58
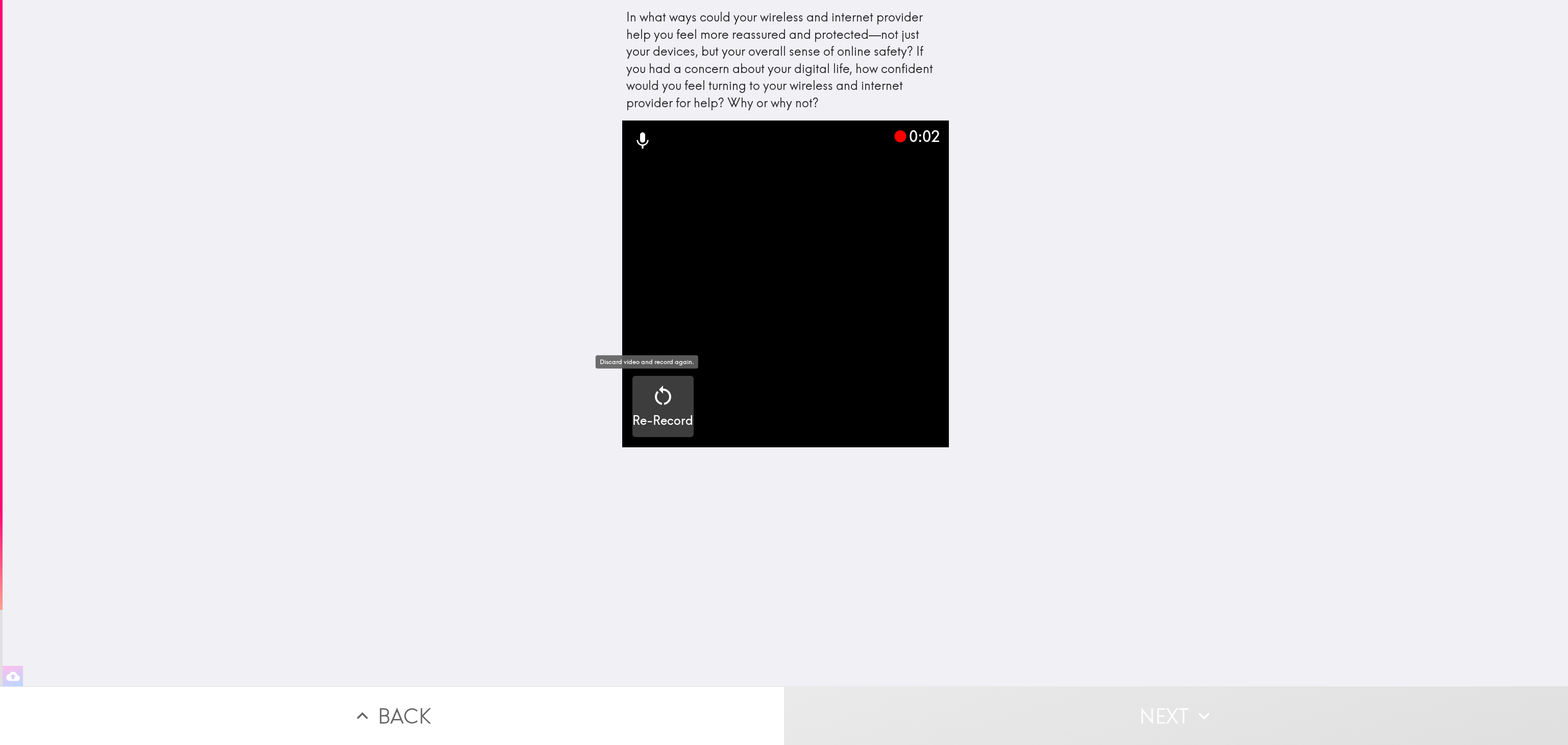
click at [651, 396] on icon "button" at bounding box center [663, 395] width 24 height 24
click at [898, 407] on icon "button" at bounding box center [908, 395] width 24 height 24
click at [898, 407] on video "button" at bounding box center [786, 284] width 327 height 327
click at [1048, 430] on div "In what ways could your wireless and internet provider help you feel more reass…" at bounding box center [785, 342] width 1565 height 686
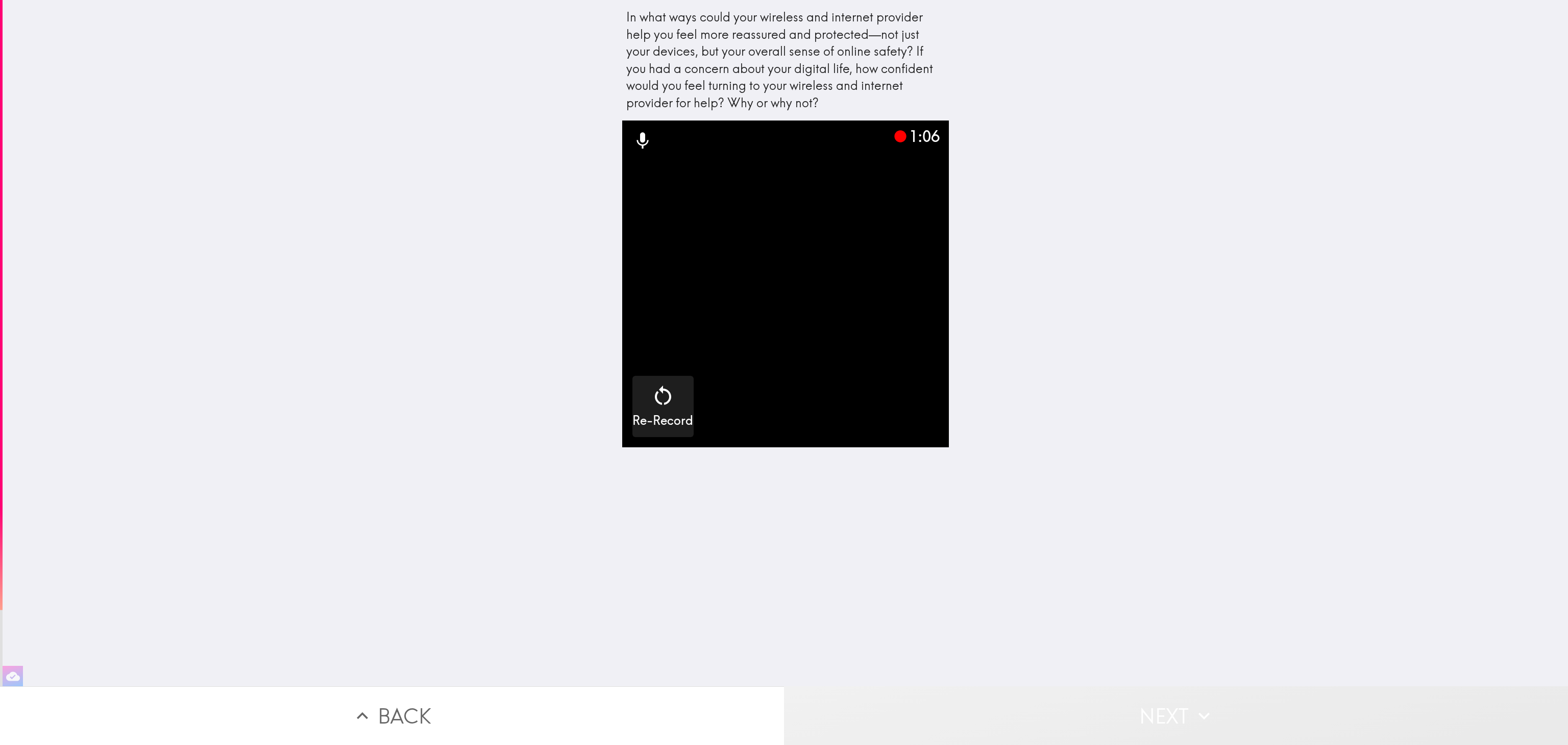
click at [1107, 700] on button "Next" at bounding box center [1176, 714] width 784 height 58
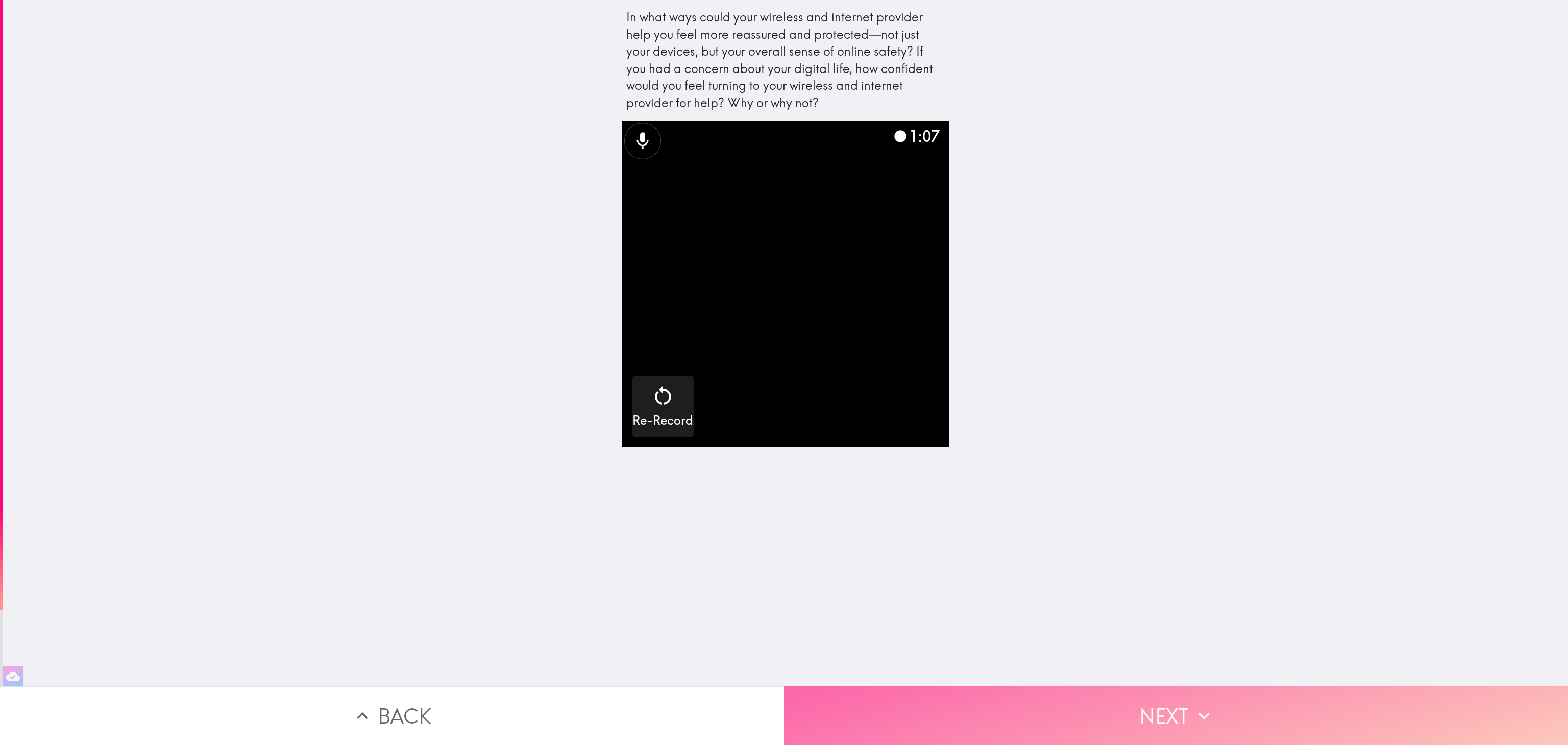
click at [1215, 700] on button "Next" at bounding box center [1176, 714] width 784 height 58
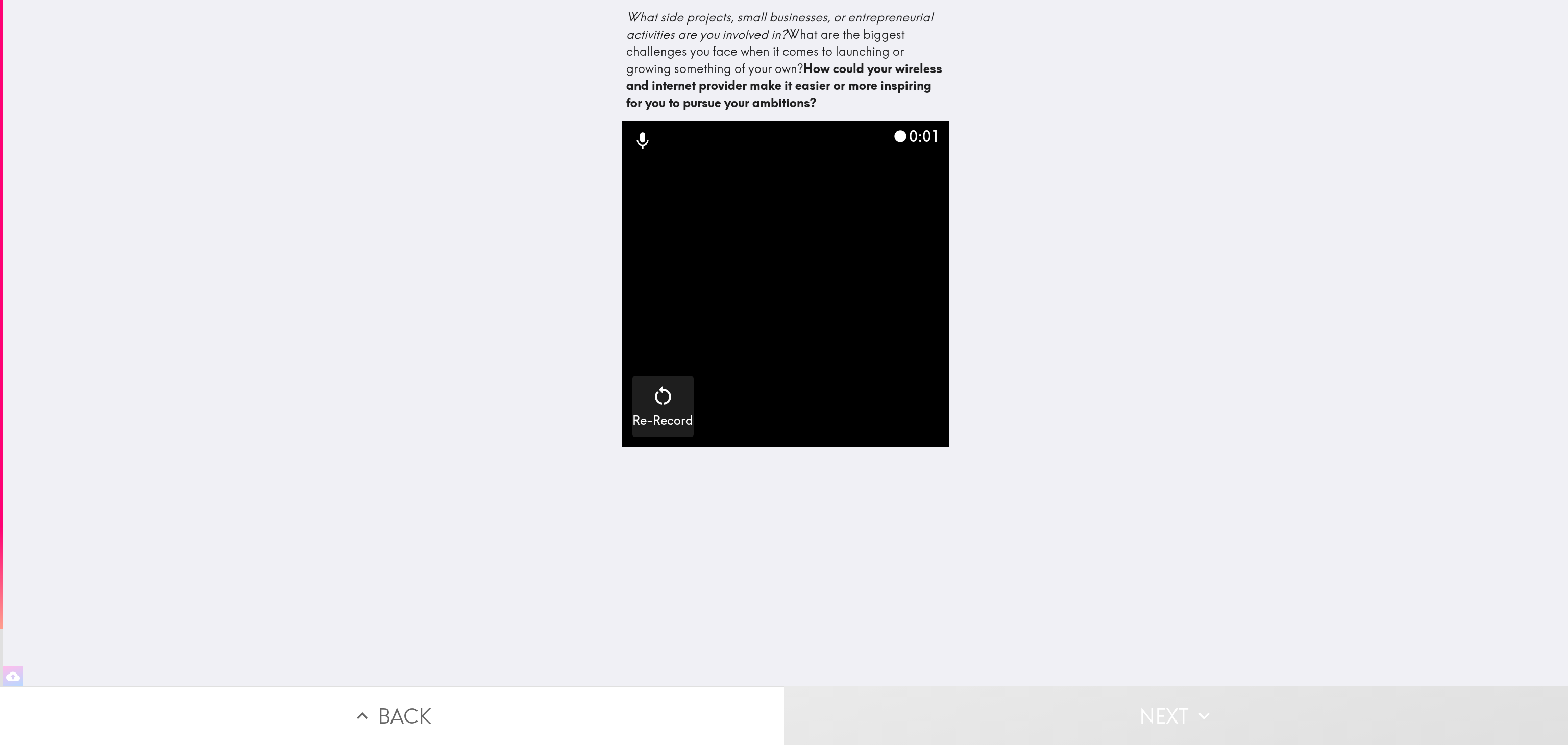
scroll to position [0, 8]
click at [633, 419] on div "Re-Record" at bounding box center [662, 406] width 60 height 46
click at [896, 408] on div "button" at bounding box center [908, 397] width 24 height 29
click at [1174, 687] on button "Next" at bounding box center [1176, 714] width 784 height 58
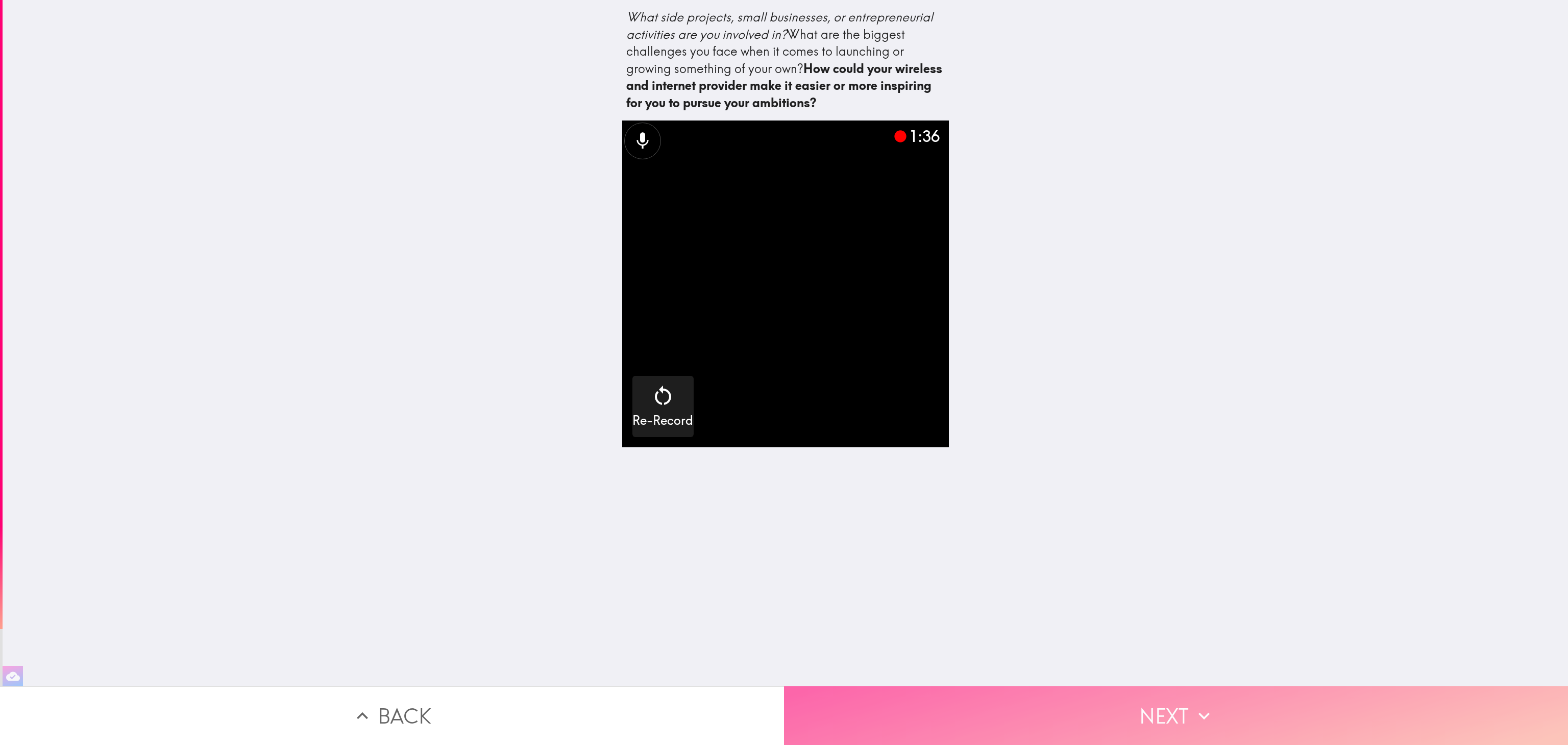
click at [1176, 700] on button "Next" at bounding box center [1176, 714] width 784 height 58
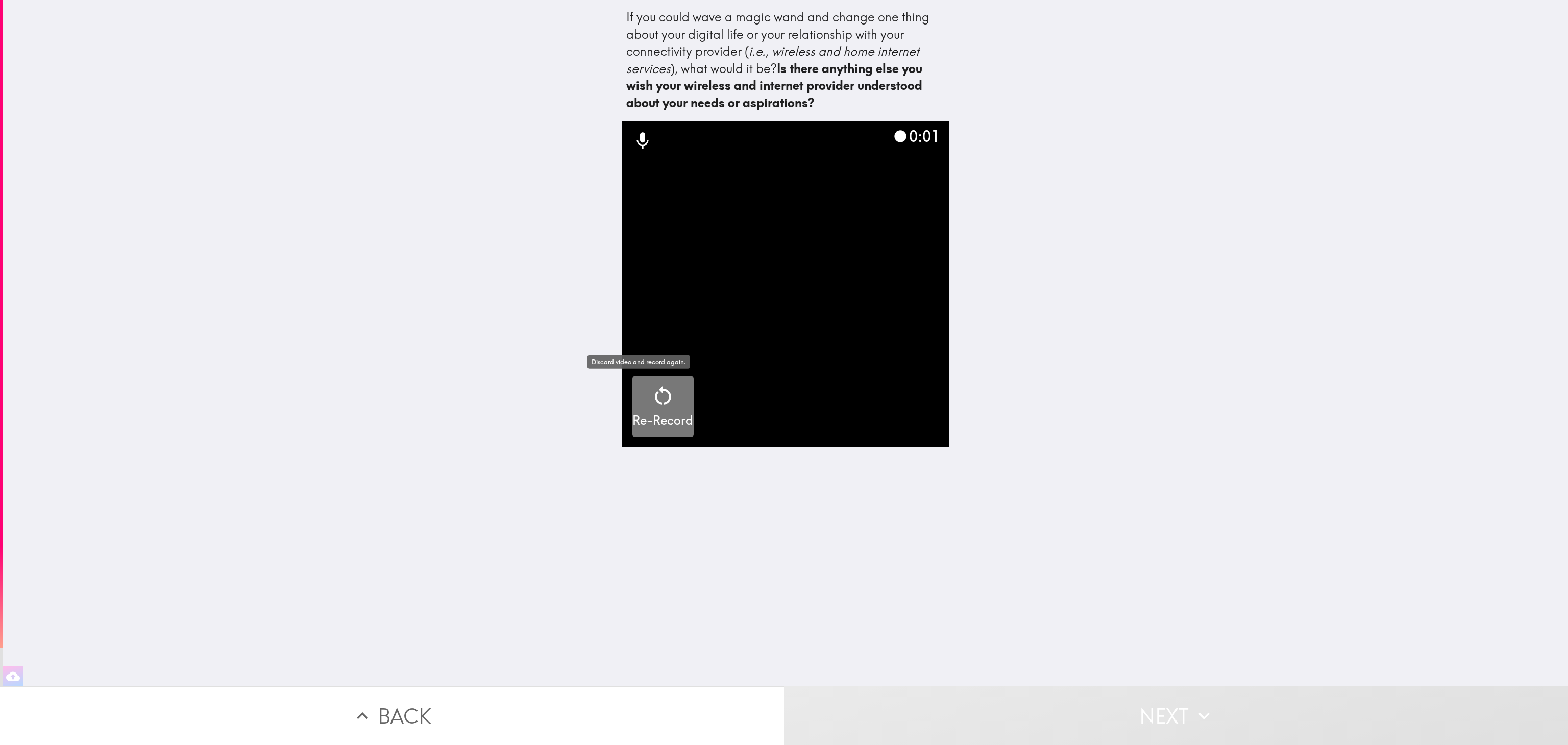
click at [655, 396] on icon "button" at bounding box center [663, 394] width 17 height 19
click at [885, 379] on button "Record" at bounding box center [908, 406] width 61 height 61
click at [870, 381] on video "button" at bounding box center [786, 284] width 327 height 327
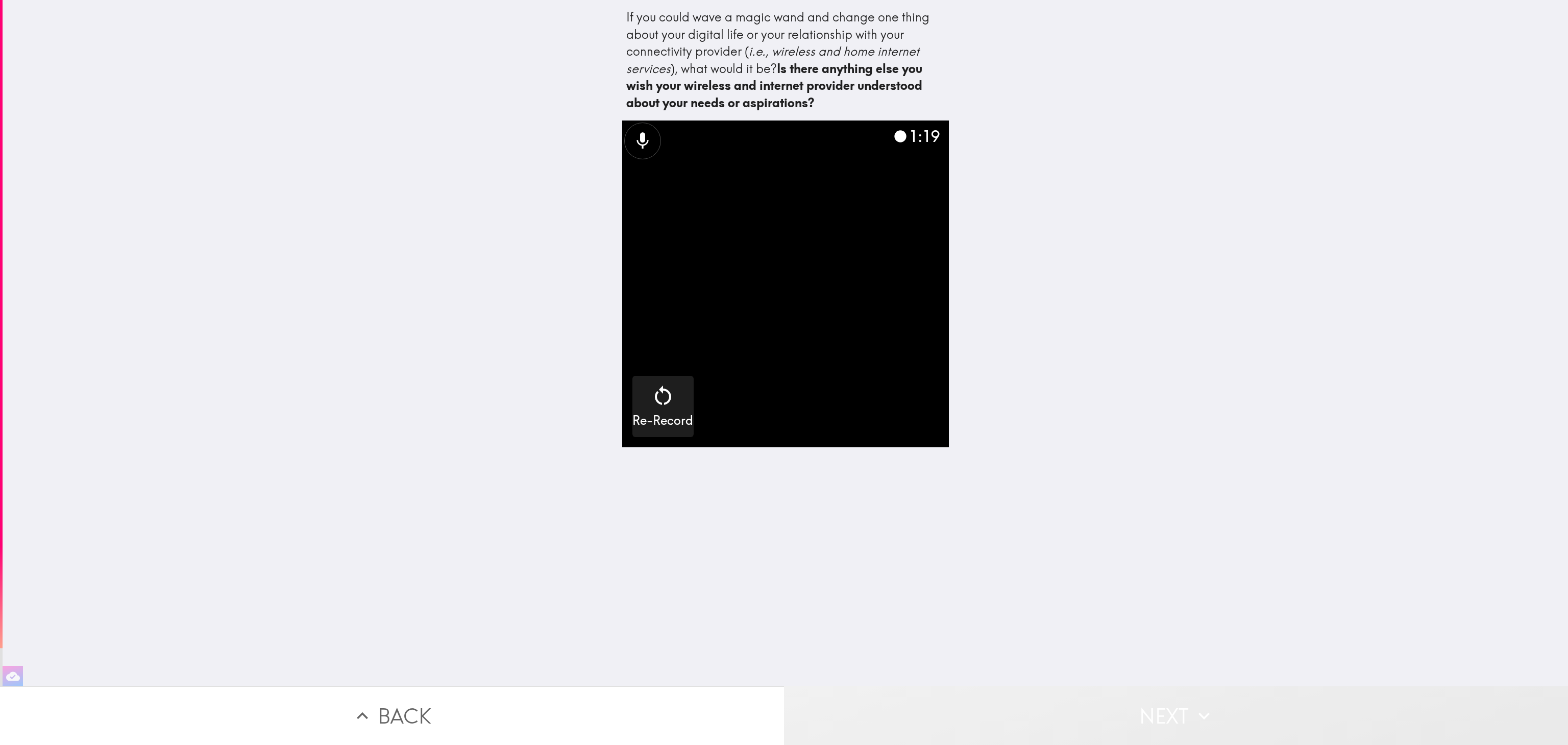
click at [1174, 704] on button "Next" at bounding box center [1176, 714] width 784 height 58
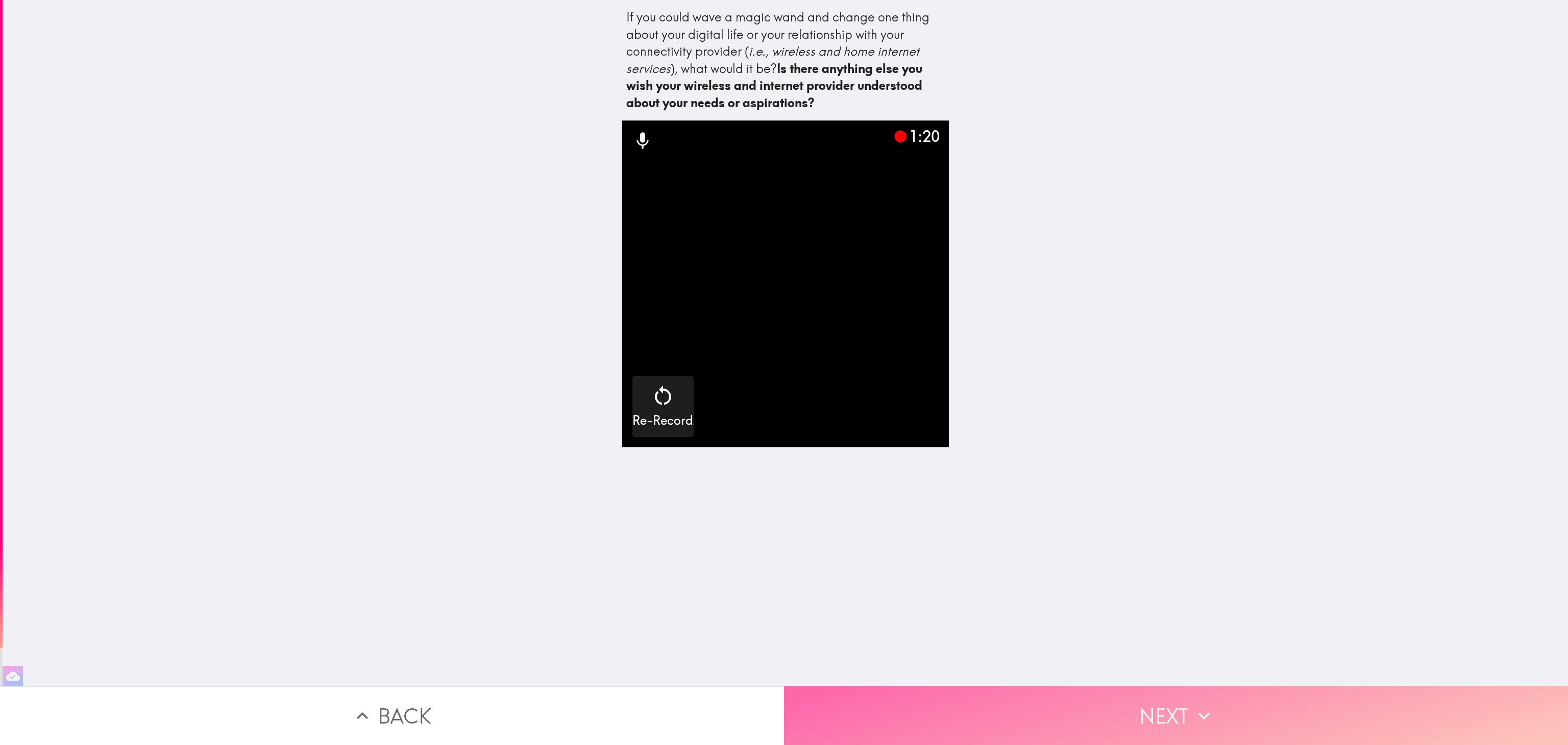
click at [1165, 701] on button "Next" at bounding box center [1176, 714] width 784 height 58
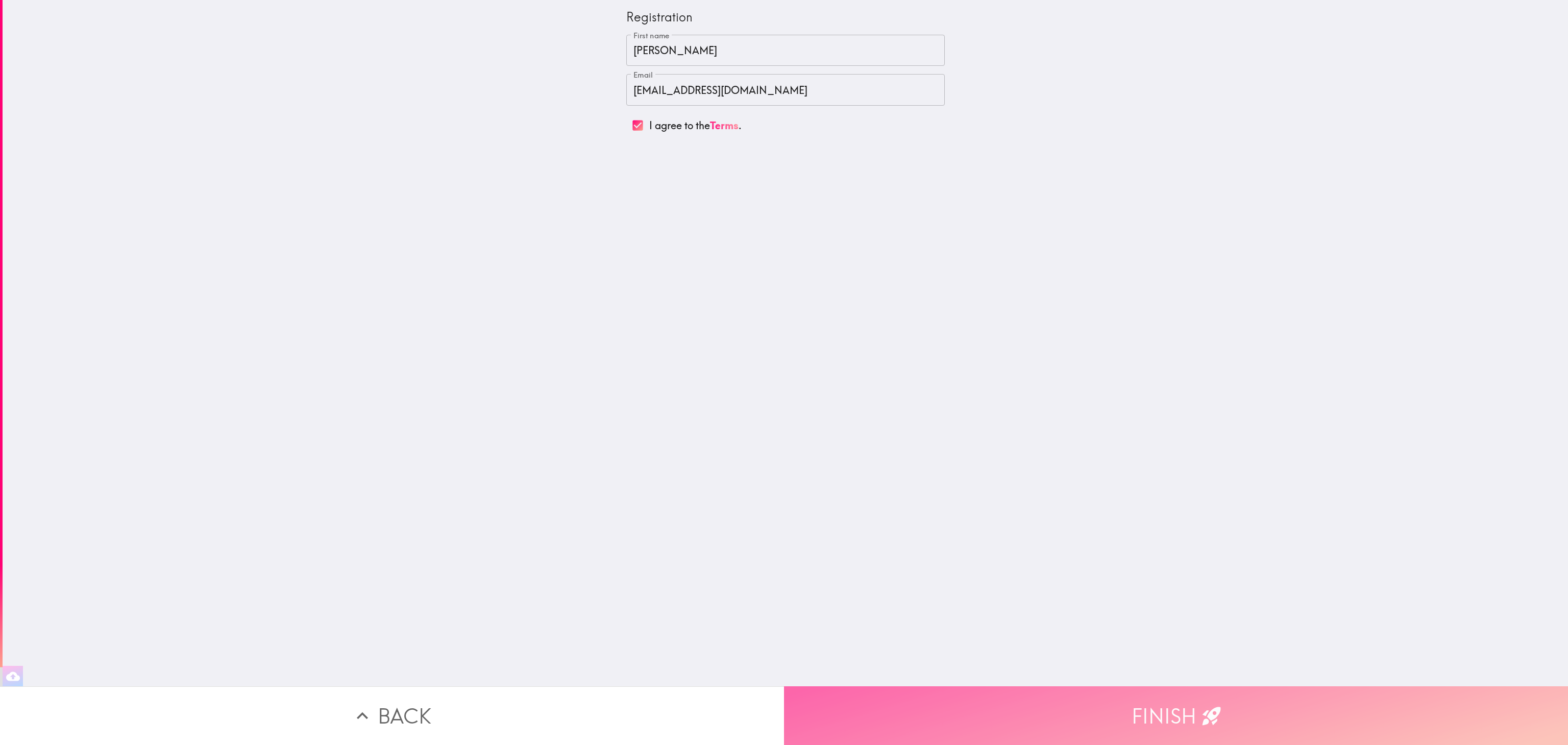
click at [1160, 692] on button "Finish" at bounding box center [1176, 714] width 784 height 58
